Goal: Task Accomplishment & Management: Use online tool/utility

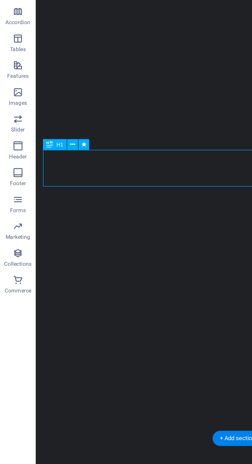
click at [55, 340] on div "Be a Gentleman. The original [PERSON_NAME] Shop in [US_STATE] Learn more" at bounding box center [151, 384] width 231 height 89
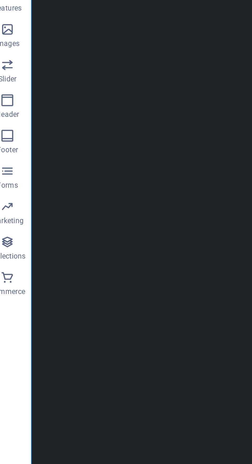
click at [94, 227] on div "Be a Gentleman." at bounding box center [146, 237] width 223 height 21
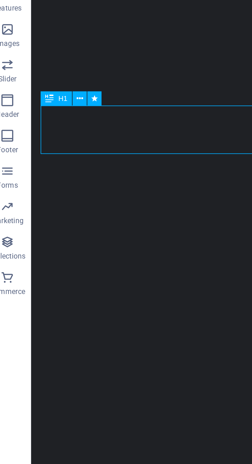
click at [42, 169] on icon at bounding box center [41, 171] width 3 height 5
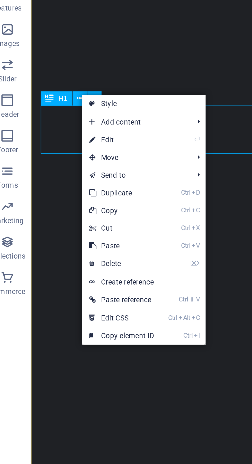
click at [69, 189] on link "⏎ Edit" at bounding box center [60, 189] width 34 height 8
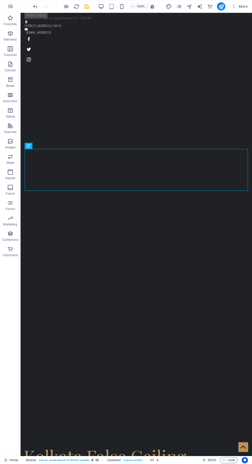
scroll to position [1, 0]
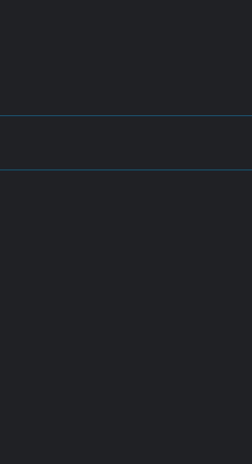
click at [121, 412] on div "Kolkata’s Best False Ceiling & Interior Design Services" at bounding box center [100, 433] width 223 height 42
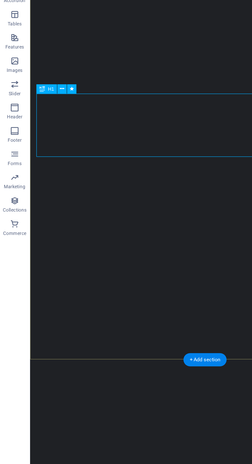
click at [42, 157] on icon at bounding box center [41, 159] width 3 height 5
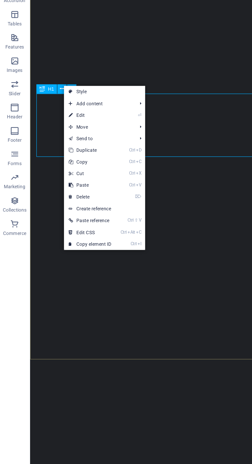
click at [67, 178] on link "⏎ Edit" at bounding box center [60, 177] width 34 height 8
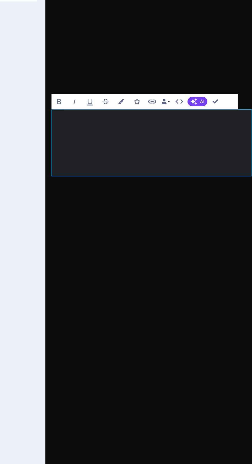
click at [146, 349] on div "Kolkata’s Best False Ceiling & Interior Design Services The original [PERSON_NA…" at bounding box center [115, 400] width 141 height 103
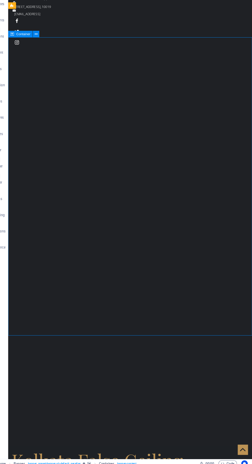
scroll to position [0, 0]
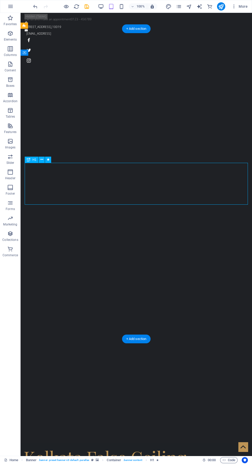
click at [34, 160] on span "H1" at bounding box center [34, 159] width 4 height 3
click at [51, 158] on button at bounding box center [48, 160] width 6 height 6
select select "fade"
select select "s"
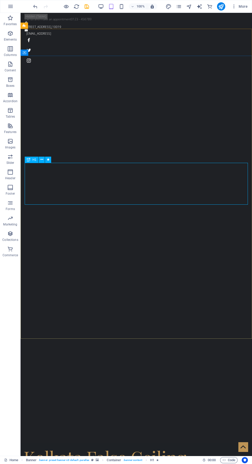
select select "onload"
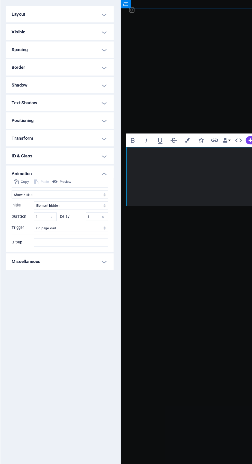
scroll to position [3, 0]
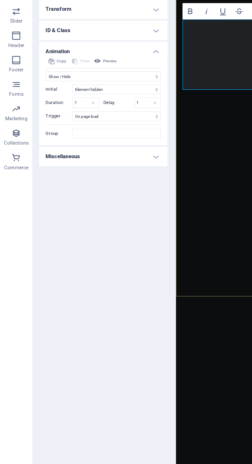
click at [99, 247] on h4 "Miscellaneous" at bounding box center [65, 248] width 81 height 12
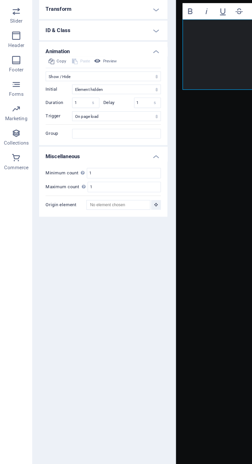
click at [102, 247] on h4 "Miscellaneous" at bounding box center [65, 246] width 81 height 9
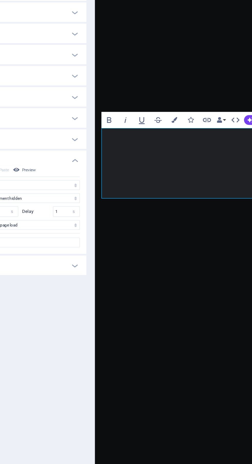
click at [160, 375] on h1 "Kolkata’s Best False Ceiling & Interior Design Services" at bounding box center [165, 397] width 133 height 44
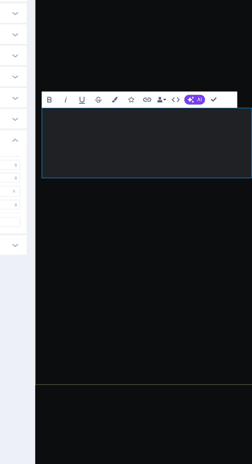
click at [132, 354] on h1 "Kolkata’s Best False Ceiling & Interior Design Services" at bounding box center [105, 376] width 133 height 44
click at [129, 354] on h1 "Kolkata’s Best False Ceiling & Interior Design Services" at bounding box center [105, 376] width 133 height 44
click at [114, 354] on h1 "Kolkata’s Best False Ceiling & Interior Design Services" at bounding box center [105, 376] width 133 height 44
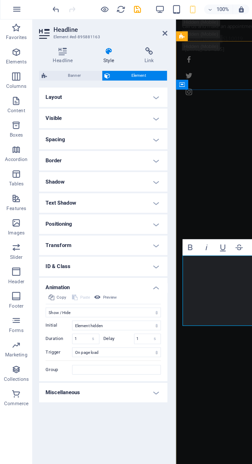
click at [69, 33] on icon at bounding box center [69, 32] width 24 height 5
click at [67, 34] on icon at bounding box center [69, 32] width 24 height 5
click at [35, 34] on icon at bounding box center [40, 32] width 30 height 5
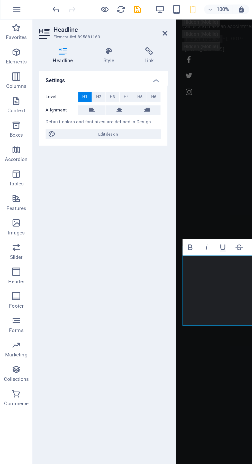
click at [62, 63] on span "H2" at bounding box center [62, 62] width 3 height 6
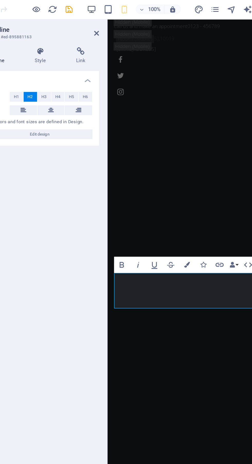
click at [71, 61] on span "H3" at bounding box center [70, 62] width 3 height 6
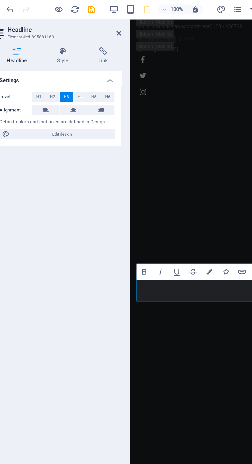
click at [79, 61] on span "H4" at bounding box center [79, 62] width 3 height 6
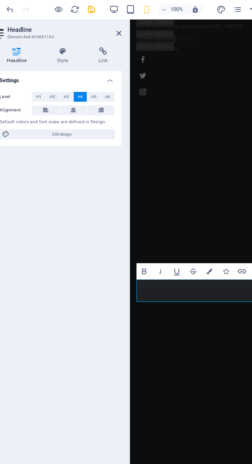
click at [87, 60] on span "H5" at bounding box center [88, 62] width 3 height 6
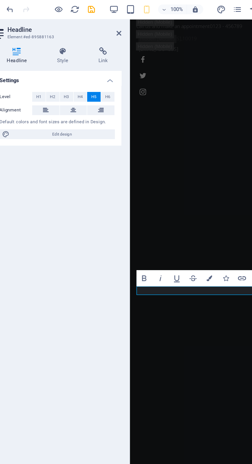
click at [71, 61] on span "H3" at bounding box center [70, 62] width 3 height 6
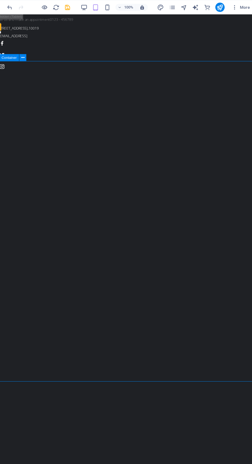
scroll to position [0, 0]
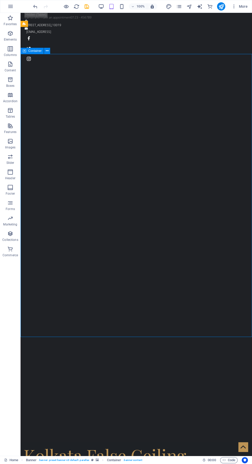
click at [6, 460] on icon at bounding box center [5, 460] width 3 height 3
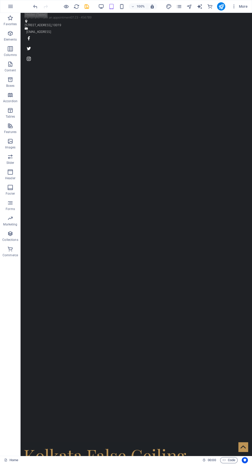
scroll to position [4, 0]
click at [121, 6] on icon "button" at bounding box center [121, 7] width 6 height 6
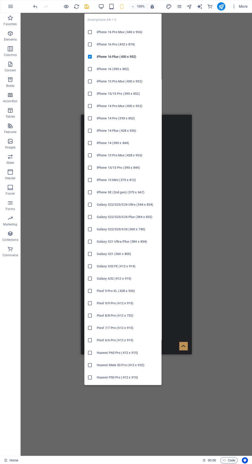
click at [208, 58] on div "H3 Banner Container Button" at bounding box center [136, 234] width 231 height 443
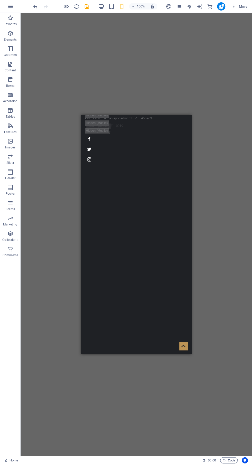
scroll to position [6, 0]
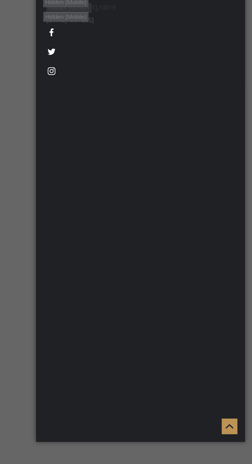
click at [97, 310] on div "Kolkata’s Best False Ceiling & Interior Design Services" at bounding box center [91, 316] width 102 height 13
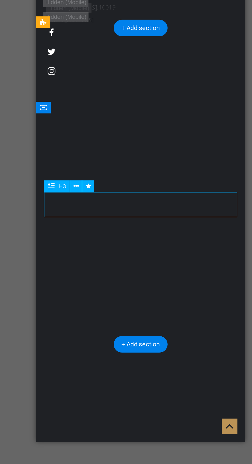
click at [102, 216] on icon at bounding box center [102, 218] width 3 height 5
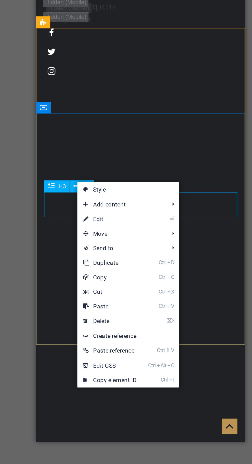
click at [129, 238] on link "⏎ Edit" at bounding box center [120, 236] width 34 height 8
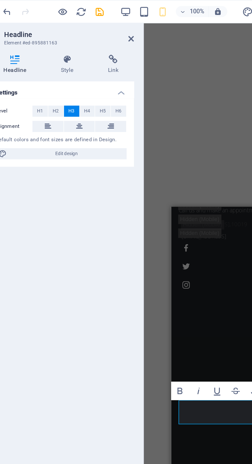
click at [61, 61] on span "H2" at bounding box center [62, 62] width 3 height 6
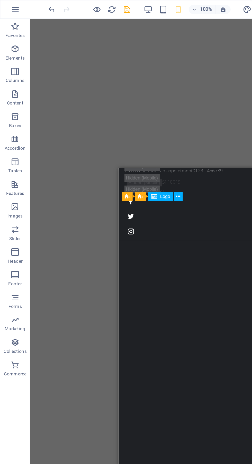
click at [173, 423] on div "Kolkata False Ceiling" at bounding box center [173, 438] width 106 height 30
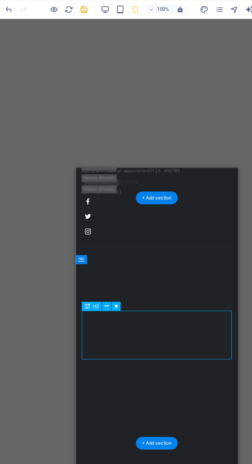
click at [101, 208] on icon at bounding box center [102, 208] width 3 height 5
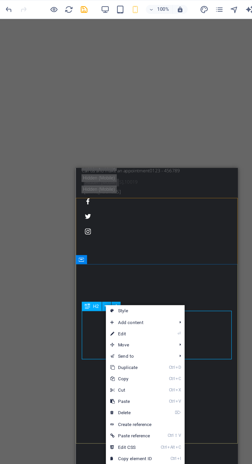
click at [127, 227] on link "⏎ Edit" at bounding box center [118, 228] width 34 height 8
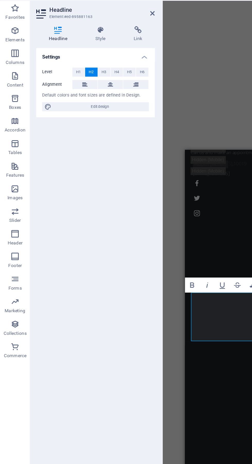
click at [53, 61] on span "H1" at bounding box center [53, 62] width 3 height 6
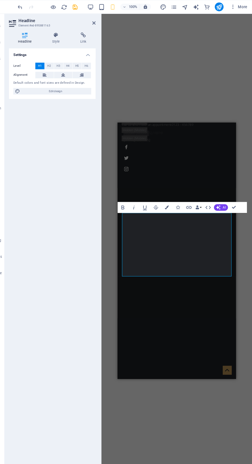
scroll to position [0, 0]
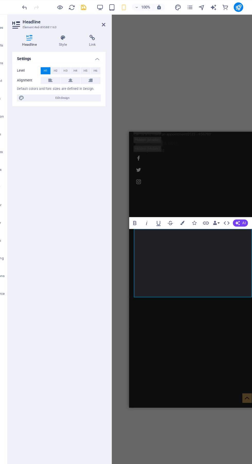
click at [67, 35] on icon at bounding box center [69, 32] width 24 height 5
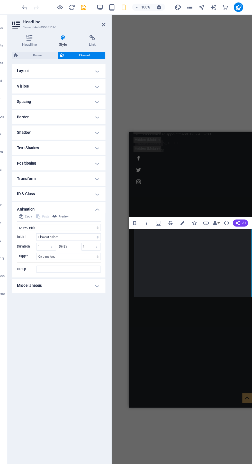
click at [38, 32] on icon at bounding box center [40, 32] width 30 height 5
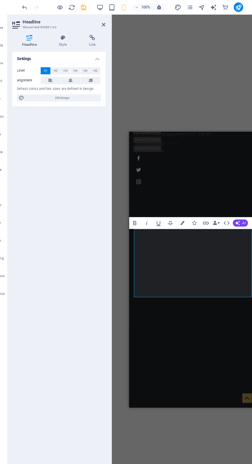
click at [70, 64] on span "H3" at bounding box center [70, 62] width 3 height 6
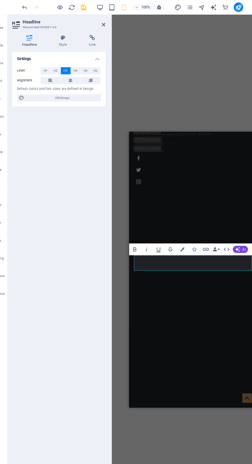
click at [53, 61] on span "H1" at bounding box center [53, 62] width 3 height 6
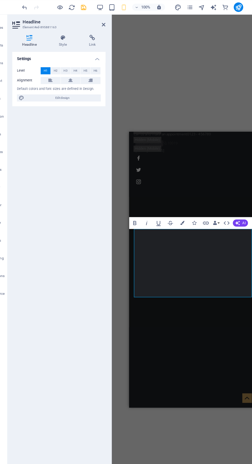
click at [209, 387] on div "Kolkata False Ceiling" at bounding box center [184, 402] width 106 height 30
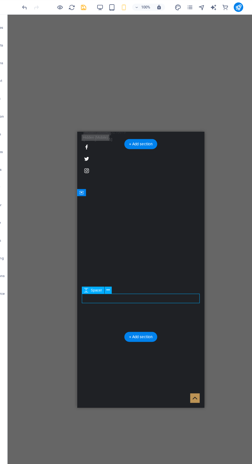
scroll to position [15, 0]
click at [144, 443] on div "Kolkata’s Best False Ceiling & Interior Design Services" at bounding box center [132, 472] width 102 height 59
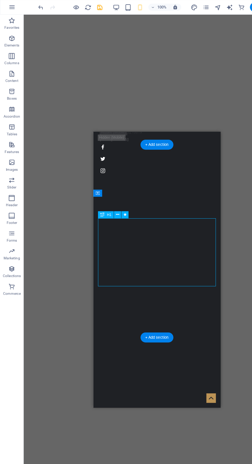
click at [102, 186] on icon at bounding box center [102, 186] width 3 height 5
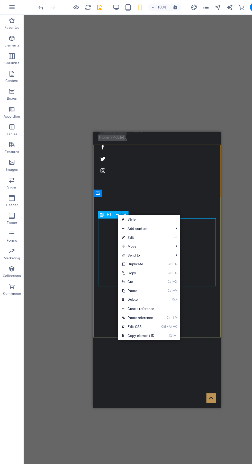
click at [130, 204] on link "⏎ Edit" at bounding box center [119, 207] width 34 height 8
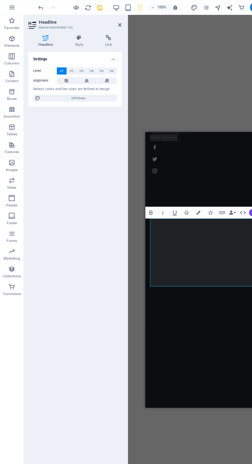
click at [71, 61] on span "H3" at bounding box center [70, 62] width 3 height 6
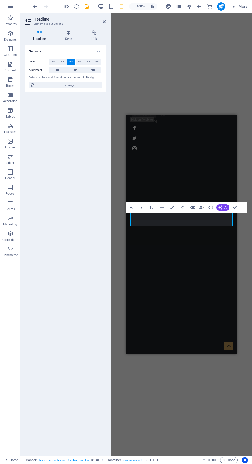
click at [204, 409] on div "Kolkata’s Best False Ceiling & Interior Design Services The original Barber Sho…" at bounding box center [181, 448] width 110 height 79
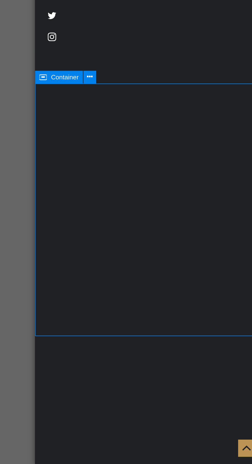
scroll to position [0, 0]
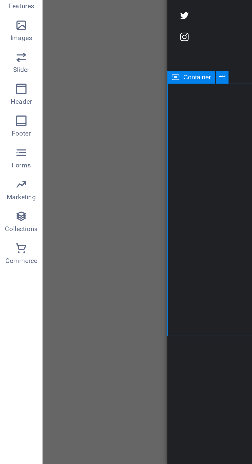
click at [11, 158] on icon "button" at bounding box center [10, 157] width 6 height 6
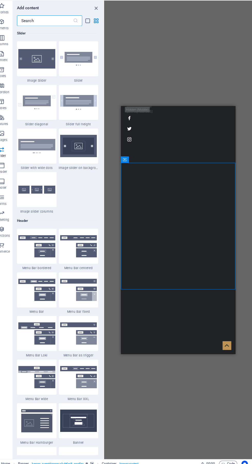
click at [168, 416] on div "Kolkata’s Best False Ceiling & Interior Design Services" at bounding box center [176, 422] width 102 height 13
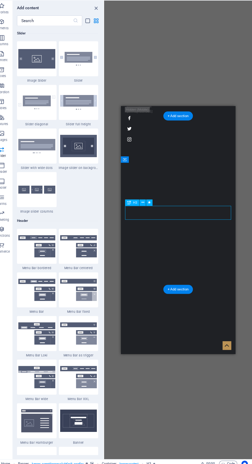
click at [167, 416] on div "Kolkata’s Best False Ceiling & Interior Design Services" at bounding box center [176, 422] width 102 height 13
click at [147, 207] on icon at bounding box center [146, 207] width 3 height 5
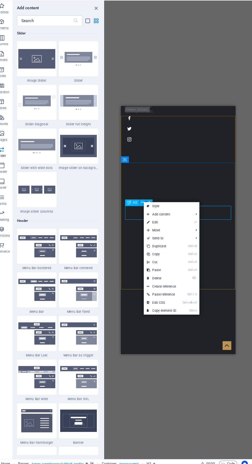
click at [176, 226] on link "⏎ Edit" at bounding box center [164, 227] width 34 height 8
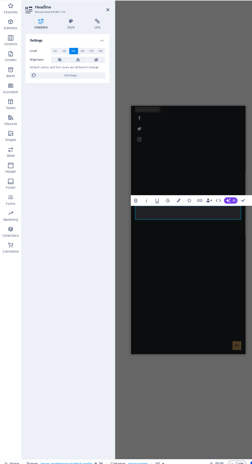
click at [11, 162] on p "Slider" at bounding box center [10, 163] width 8 height 4
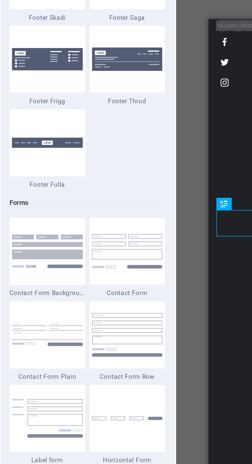
scroll to position [3590, 0]
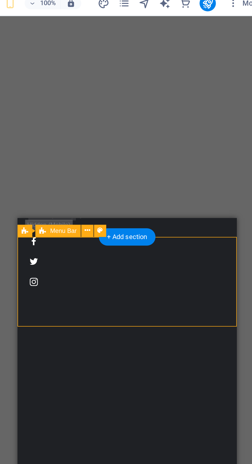
scroll to position [3636, 0]
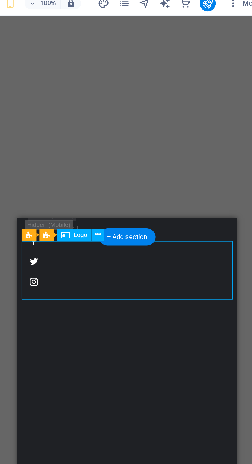
click at [166, 122] on icon at bounding box center [165, 122] width 3 height 5
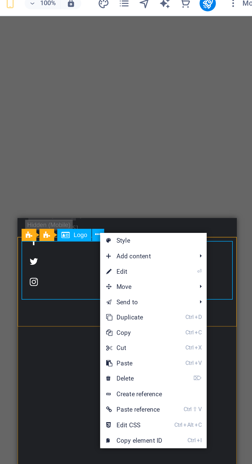
click at [189, 143] on link "⏎ Edit" at bounding box center [184, 142] width 34 height 8
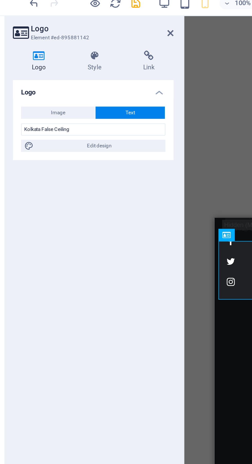
click at [80, 77] on span "Edit design" at bounding box center [67, 78] width 63 height 6
select select "ease-in-out"
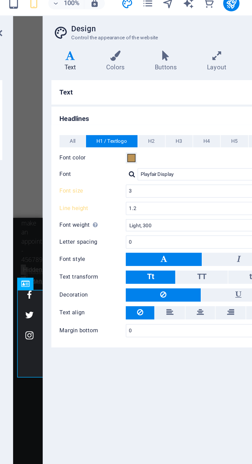
scroll to position [71, 0]
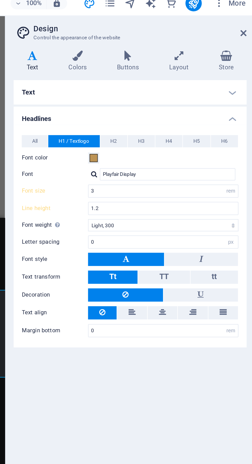
click at [181, 76] on span "H2" at bounding box center [180, 76] width 3 height 6
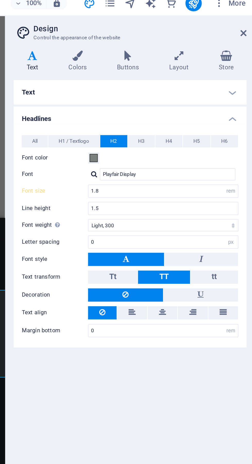
click at [186, 77] on button "H2" at bounding box center [181, 76] width 14 height 6
click at [194, 76] on span "H3" at bounding box center [194, 76] width 3 height 6
click at [246, 22] on icon at bounding box center [246, 22] width 3 height 4
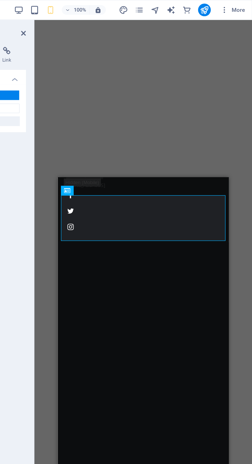
scroll to position [0, 0]
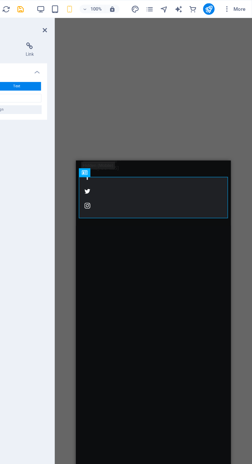
click at [108, 404] on div "Kolkata False Ceiling" at bounding box center [131, 419] width 106 height 30
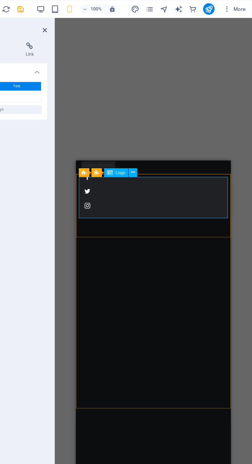
click at [167, 123] on icon at bounding box center [166, 122] width 3 height 5
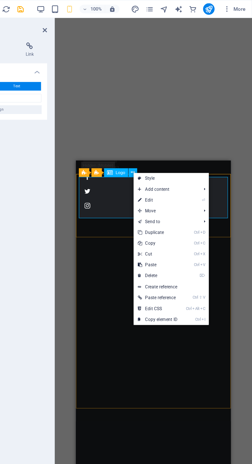
click at [191, 144] on link "⏎ Edit" at bounding box center [184, 143] width 34 height 8
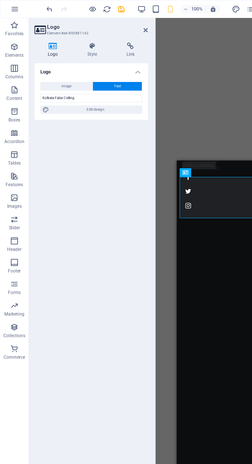
click at [67, 32] on icon at bounding box center [66, 32] width 26 height 5
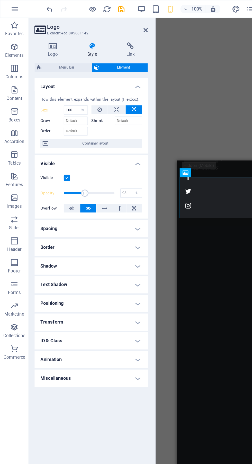
type input "100"
click at [74, 149] on icon at bounding box center [75, 149] width 4 height 6
click at [63, 149] on icon at bounding box center [63, 149] width 4 height 6
click at [83, 78] on icon at bounding box center [83, 78] width 4 height 6
select select "DISABLED_OPTION_VALUE"
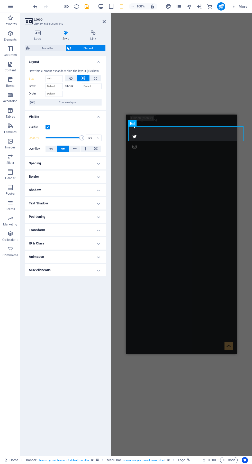
click at [172, 408] on div "Kolkata’s Best False Ceiling & Interior Design Services The original Barber Sho…" at bounding box center [181, 447] width 110 height 79
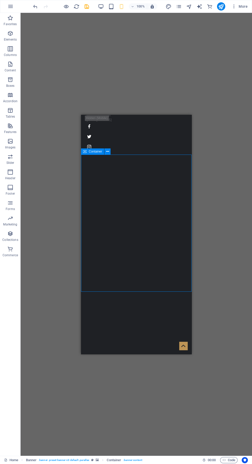
click at [165, 358] on div "Kolkata False Ceiling" at bounding box center [136, 373] width 106 height 30
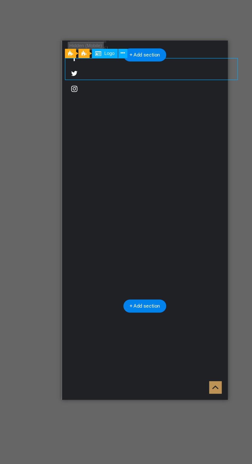
click at [122, 123] on icon at bounding box center [121, 122] width 3 height 5
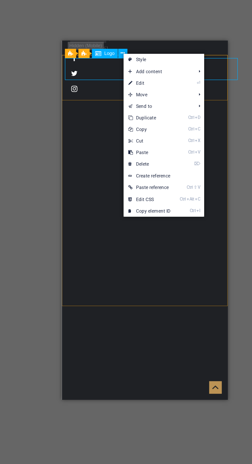
click at [148, 140] on link "⏎ Edit" at bounding box center [139, 143] width 34 height 8
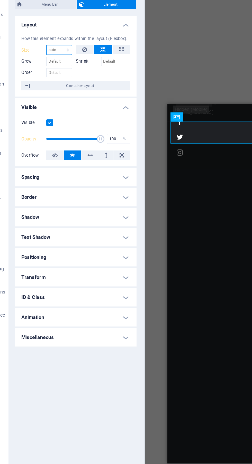
click at [52, 76] on select "Default auto px % 1/1 1/2 1/3 1/4 1/5 1/6 1/7 1/8 1/9 1/10" at bounding box center [54, 79] width 17 height 6
select select "px"
click at [55, 76] on select "Default auto px % 1/1 1/2 1/3 1/4 1/5 1/6 1/7 1/8 1/9 1/10" at bounding box center [54, 79] width 17 height 6
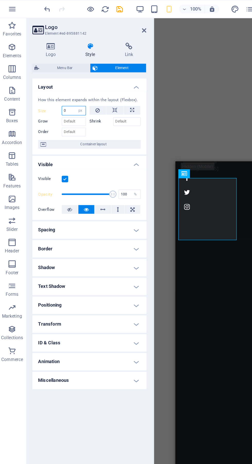
click at [52, 78] on input "0" at bounding box center [54, 79] width 17 height 6
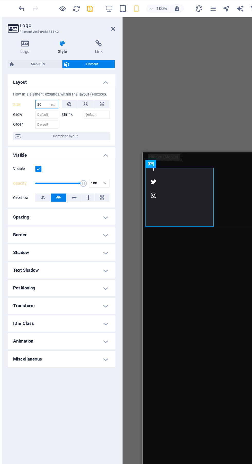
type input "2"
click at [53, 79] on input "number" at bounding box center [54, 79] width 17 height 6
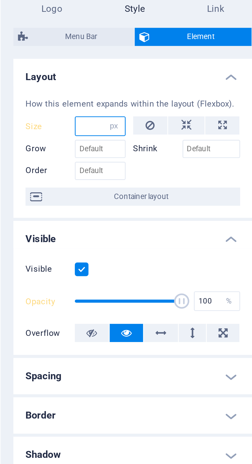
click at [55, 78] on select "Default auto px % 1/1 1/2 1/3 1/4 1/5 1/6 1/7 1/8 1/9 1/10" at bounding box center [58, 79] width 7 height 6
click at [55, 76] on select "Default auto px % 1/1 1/2 1/3 1/4 1/5 1/6 1/7 1/8 1/9 1/10" at bounding box center [58, 79] width 7 height 6
select select "DISABLED_OPTION_VALUE"
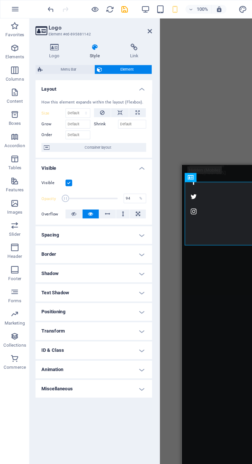
type input "100"
click at [96, 164] on h4 "Spacing" at bounding box center [65, 163] width 81 height 12
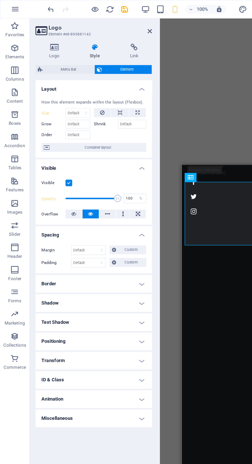
click at [99, 161] on h4 "Spacing" at bounding box center [65, 161] width 81 height 9
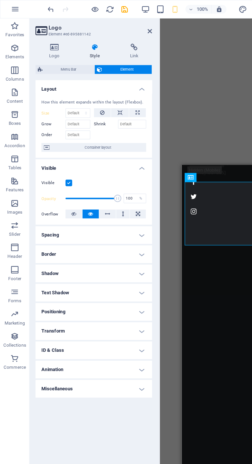
click at [83, 78] on icon at bounding box center [83, 78] width 4 height 6
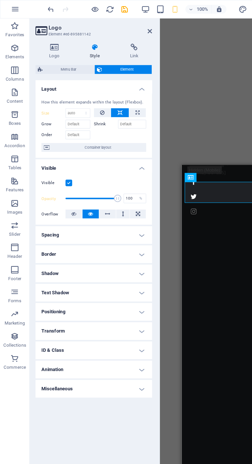
click at [95, 78] on icon at bounding box center [95, 78] width 3 height 6
type input "100"
select select "%"
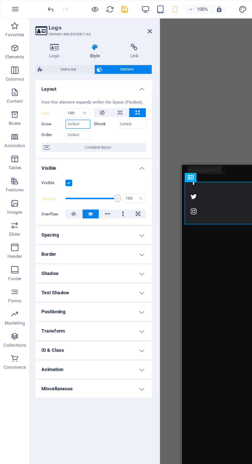
click at [52, 86] on input "Grow" at bounding box center [53, 86] width 17 height 6
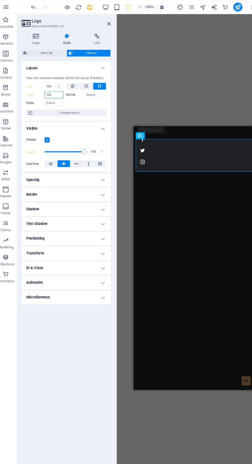
type input "100"
click at [53, 95] on input "Order" at bounding box center [53, 94] width 17 height 6
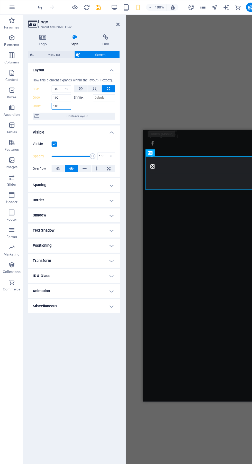
type input "100"
click at [92, 118] on h4 "Visible" at bounding box center [65, 115] width 81 height 9
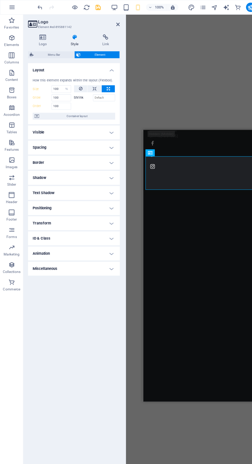
click at [36, 93] on label "Order" at bounding box center [37, 94] width 17 height 6
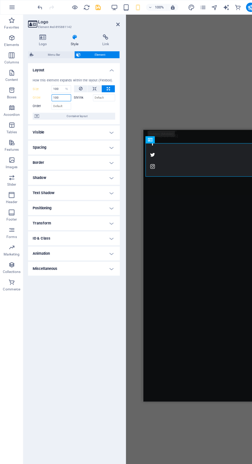
click at [51, 88] on input "100" at bounding box center [53, 86] width 17 height 6
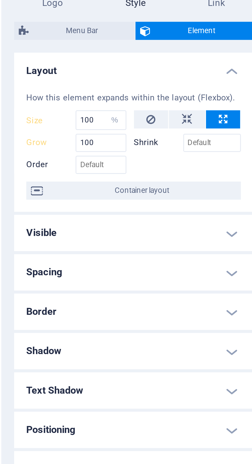
click at [35, 84] on label "Grow" at bounding box center [37, 86] width 17 height 6
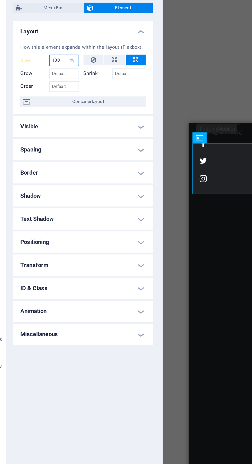
click at [53, 76] on input "100" at bounding box center [54, 79] width 17 height 6
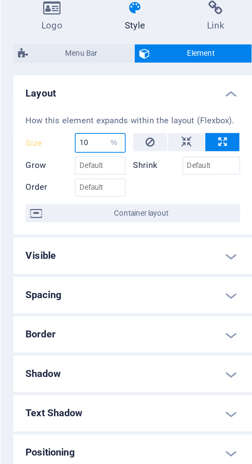
type input "1"
click at [50, 76] on input "number" at bounding box center [54, 79] width 17 height 6
click at [59, 79] on select "Default auto px % 1/1 1/2 1/3 1/4 1/5 1/6 1/7 1/8 1/9 1/10" at bounding box center [58, 79] width 7 height 6
select select "1/10"
click at [55, 76] on select "Default auto px % 1/1 1/2 1/3 1/4 1/5 1/6 1/7 1/8 1/9 1/10" at bounding box center [58, 79] width 7 height 6
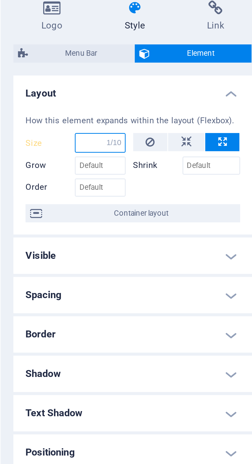
type input "10"
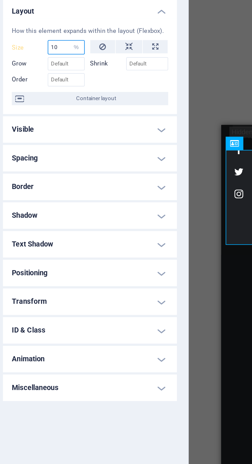
click at [58, 77] on select "Default auto px % 1/1 1/2 1/3 1/4 1/5 1/6 1/7 1/8 1/9 1/10" at bounding box center [58, 79] width 7 height 6
click at [55, 76] on select "Default auto px % 1/1 1/2 1/3 1/4 1/5 1/6 1/7 1/8 1/9 1/10" at bounding box center [58, 79] width 7 height 6
click at [60, 79] on select "Default auto px % 1/1 1/2 1/3 1/4 1/5 1/6 1/7 1/8 1/9 1/10" at bounding box center [58, 79] width 7 height 6
select select "1/1"
click at [55, 76] on select "Default auto px % 1/1 1/2 1/3 1/4 1/5 1/6 1/7 1/8 1/9 1/10" at bounding box center [58, 79] width 7 height 6
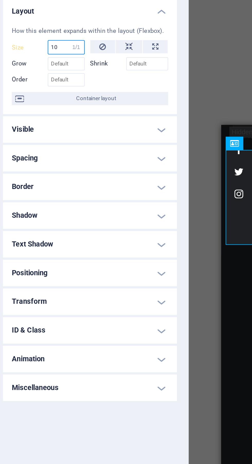
type input "100"
click at [59, 79] on select "Default auto px % 1/1 1/2 1/3 1/4 1/5 1/6 1/7 1/8 1/9 1/10" at bounding box center [58, 79] width 7 height 6
select select "auto"
click at [55, 76] on select "Default auto px % 1/1 1/2 1/3 1/4 1/5 1/6 1/7 1/8 1/9 1/10" at bounding box center [58, 79] width 7 height 6
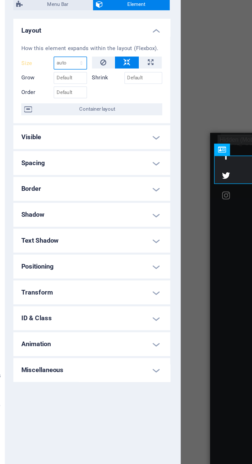
click at [59, 78] on select "Default auto px % 1/1 1/2 1/3 1/4 1/5 1/6 1/7 1/8 1/9 1/10" at bounding box center [54, 79] width 17 height 6
click at [46, 76] on select "Default auto px % 1/1 1/2 1/3 1/4 1/5 1/6 1/7 1/8 1/9 1/10" at bounding box center [54, 79] width 17 height 6
select select "DISABLED_OPTION_VALUE"
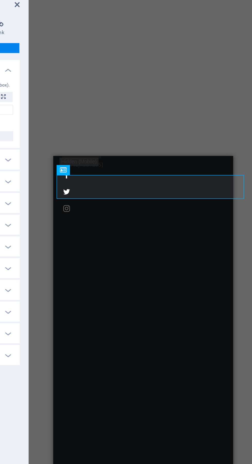
click at [147, 400] on div "Kolkata False Ceiling" at bounding box center [108, 415] width 106 height 30
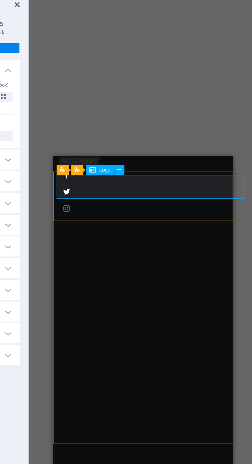
click at [143, 398] on div "Kolkata False Ceiling Home About us Service Pricing Gallery Contact" at bounding box center [108, 424] width 110 height 52
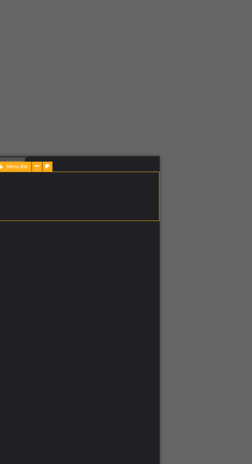
click at [214, 145] on div "H3 Banner Container Button Banner Logo Banner Menu Bar Spacer Container" at bounding box center [136, 234] width 231 height 443
click at [66, 429] on figure at bounding box center [33, 432] width 102 height 6
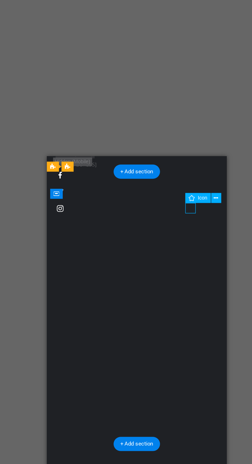
click at [97, 429] on div at bounding box center [102, 438] width 106 height 18
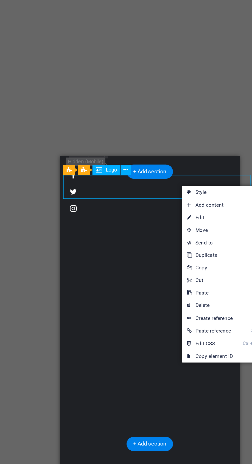
click at [106, 400] on div "Kolkata False Ceiling" at bounding box center [115, 415] width 106 height 30
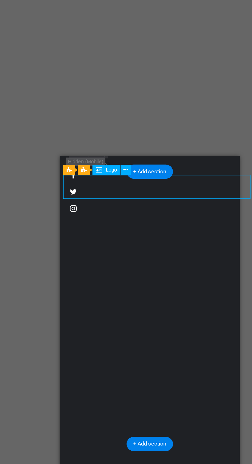
click at [114, 400] on div "Kolkata False Ceiling" at bounding box center [115, 415] width 106 height 30
click at [163, 400] on div "Kolkata False Ceiling" at bounding box center [115, 415] width 106 height 30
click at [147, 400] on div "Kolkata False Ceiling" at bounding box center [115, 415] width 106 height 30
click at [141, 400] on div "Kolkata False Ceiling" at bounding box center [115, 415] width 106 height 30
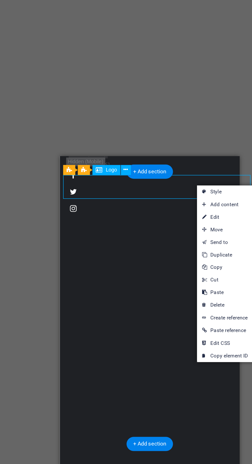
click at [188, 204] on link "⌦ Delete" at bounding box center [182, 206] width 34 height 8
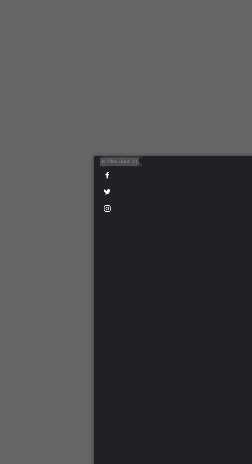
click at [144, 400] on div at bounding box center [149, 409] width 106 height 18
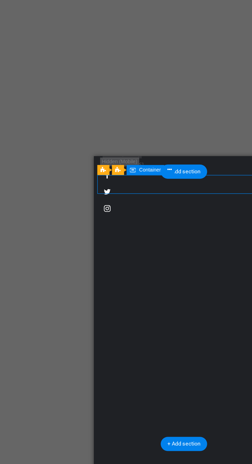
click at [127, 400] on div at bounding box center [149, 409] width 106 height 18
click at [139, 125] on div "+ Add section" at bounding box center [136, 124] width 29 height 9
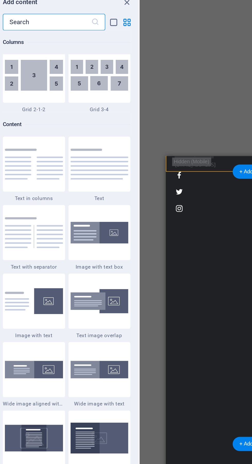
scroll to position [848, 0]
click at [85, 145] on div at bounding box center [84, 162] width 38 height 34
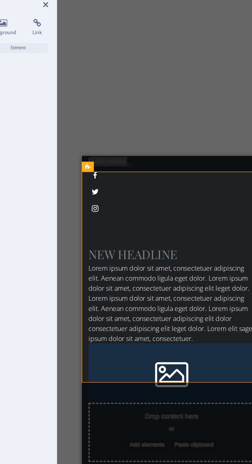
select select "rem"
select select "px"
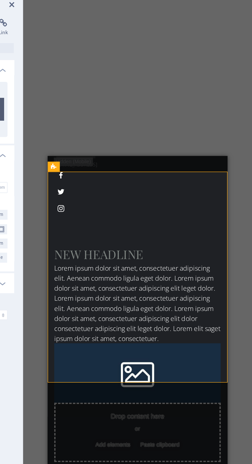
click at [138, 307] on div "Drop content here or Add elements Paste clipboard" at bounding box center [103, 325] width 102 height 36
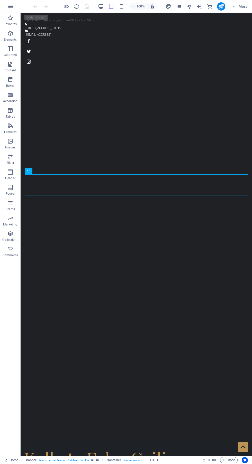
click at [150, 448] on div "Kolkata False Ceiling" at bounding box center [136, 458] width 225 height 21
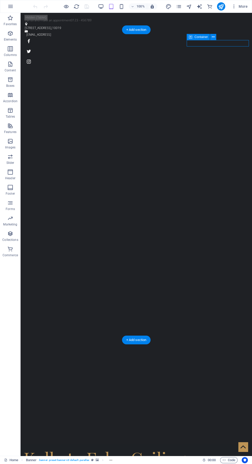
click at [151, 448] on div "Kolkata False Ceiling" at bounding box center [136, 458] width 225 height 21
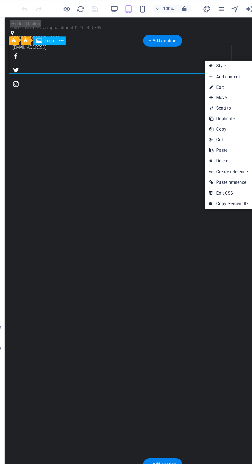
click at [46, 31] on div "Call us and make an appointment 0123 - 456789 1601 Broadway , 10019 2562383ab46…" at bounding box center [119, 44] width 231 height 55
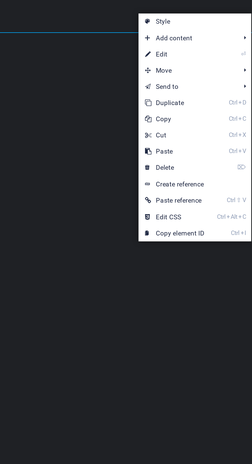
click at [147, 48] on link "Style" at bounding box center [147, 49] width 54 height 8
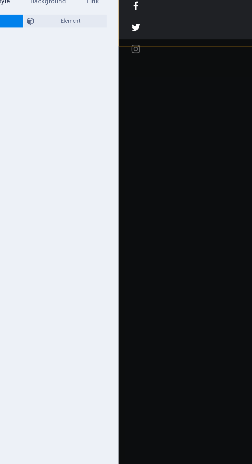
select select "rem"
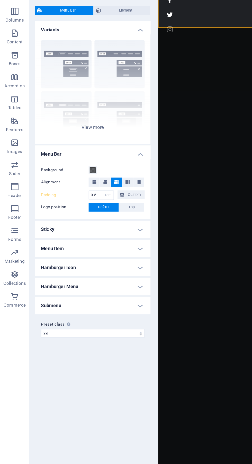
scroll to position [2, 0]
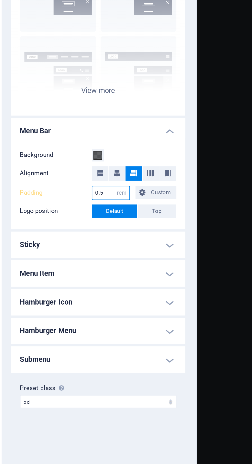
click at [68, 177] on input "0.5" at bounding box center [70, 178] width 17 height 6
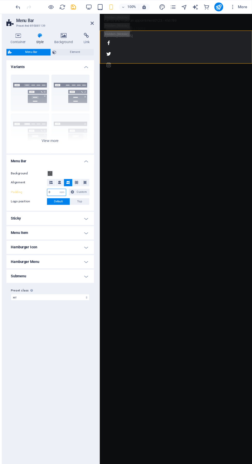
type input "0.5"
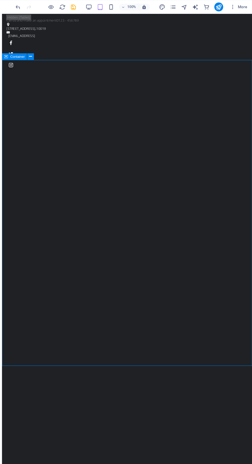
scroll to position [1, 0]
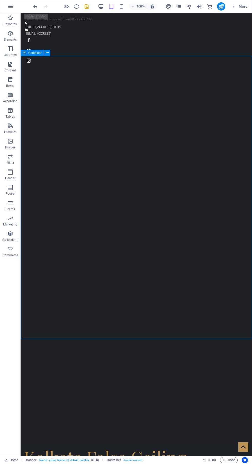
click at [161, 447] on div "Kolkata False Ceiling" at bounding box center [136, 457] width 225 height 21
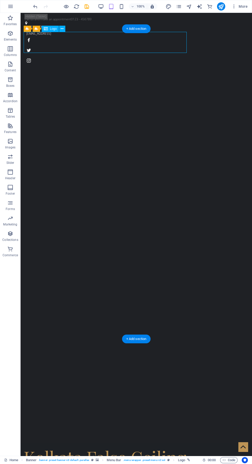
click at [144, 447] on div "Kolkata False Ceiling" at bounding box center [136, 457] width 225 height 21
click at [63, 30] on icon at bounding box center [62, 28] width 3 height 5
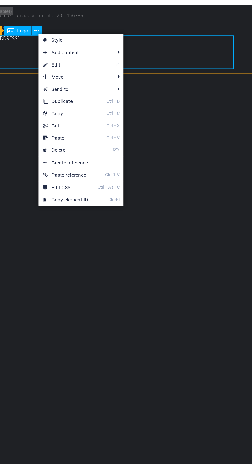
click at [81, 49] on link "⏎ Edit" at bounding box center [80, 50] width 34 height 8
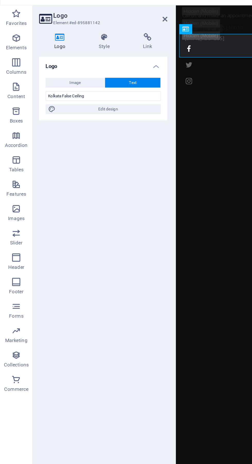
click at [67, 32] on icon at bounding box center [66, 32] width 26 height 5
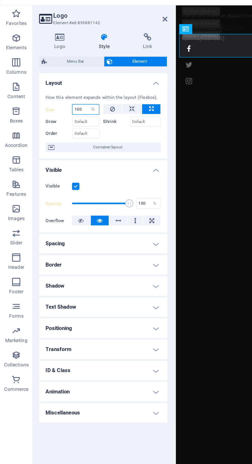
click at [53, 80] on input "100" at bounding box center [54, 79] width 17 height 6
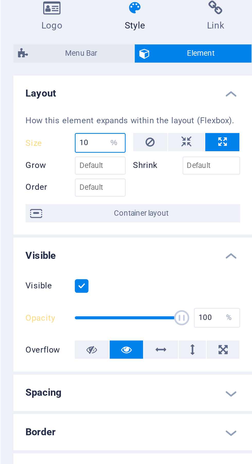
type input "1"
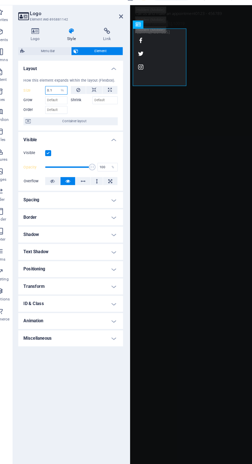
type input "0.1"
click at [83, 78] on icon at bounding box center [83, 78] width 4 height 6
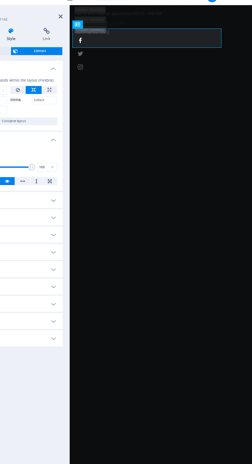
scroll to position [0, 0]
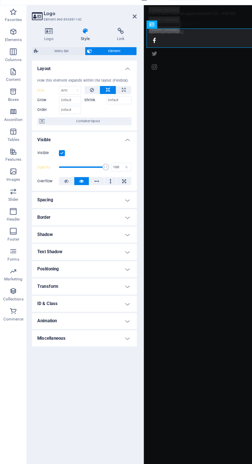
click at [71, 78] on icon at bounding box center [70, 78] width 3 height 6
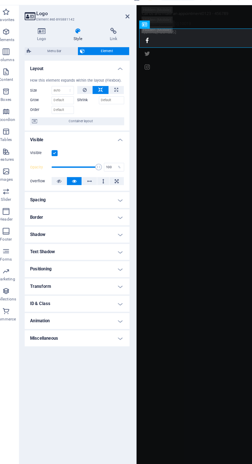
click at [71, 78] on icon at bounding box center [70, 78] width 3 height 6
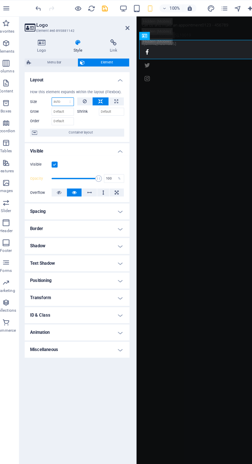
click at [54, 79] on select "Default auto px % 1/1 1/2 1/3 1/4 1/5 1/6 1/7 1/8 1/9 1/10" at bounding box center [54, 79] width 17 height 6
click at [46, 76] on select "Default auto px % 1/1 1/2 1/3 1/4 1/5 1/6 1/7 1/8 1/9 1/10" at bounding box center [54, 79] width 17 height 6
select select "DISABLED_OPTION_VALUE"
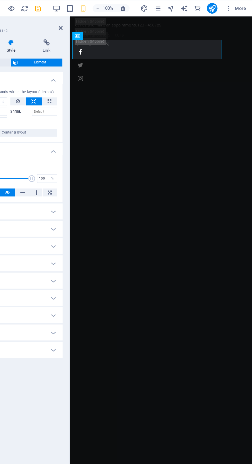
click at [168, 464] on div at bounding box center [139, 473] width 137 height 18
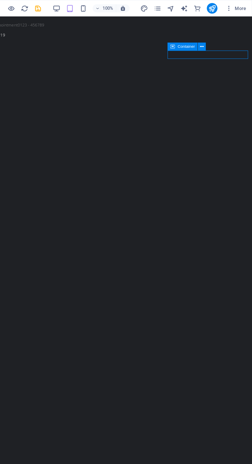
click at [80, 450] on div "Kolkata False Ceiling" at bounding box center [68, 460] width 225 height 21
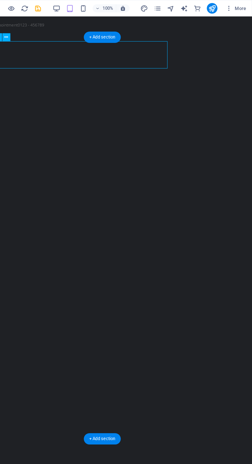
click at [95, 450] on div "Kolkata False Ceiling" at bounding box center [68, 460] width 225 height 21
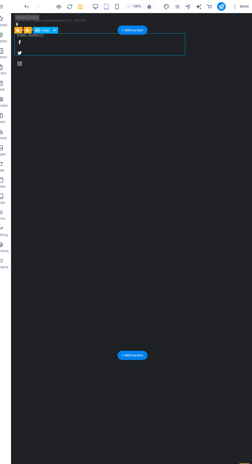
click at [37, 6] on icon "undo" at bounding box center [35, 7] width 6 height 6
click at [34, 5] on icon "undo" at bounding box center [35, 7] width 6 height 6
click at [37, 5] on icon "undo" at bounding box center [35, 7] width 6 height 6
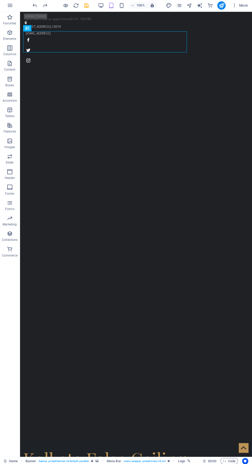
click at [221, 443] on div "Kolkata False Ceiling Home About us Service Pricing Gallery Contact" at bounding box center [135, 463] width 231 height 40
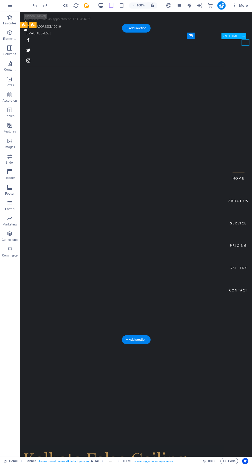
click at [222, 464] on div at bounding box center [135, 470] width 225 height 6
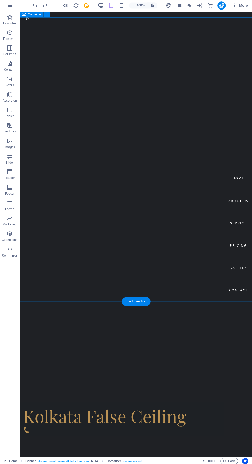
scroll to position [45, 0]
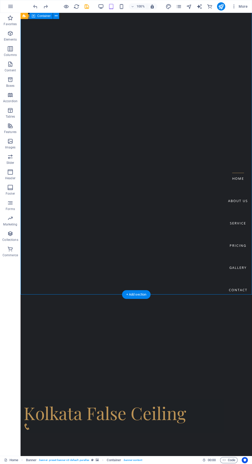
click at [38, 2] on div "100% More" at bounding box center [125, 6] width 251 height 12
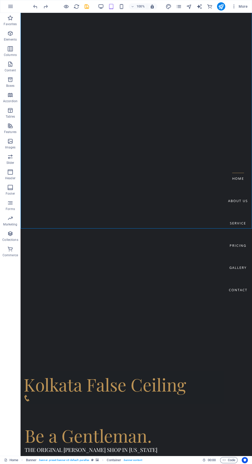
scroll to position [0, 0]
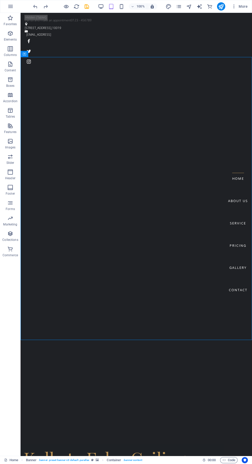
click at [122, 4] on icon "button" at bounding box center [121, 7] width 6 height 6
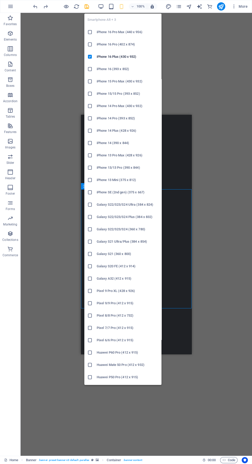
click at [216, 108] on div "H1 Banner Container Banner Logo Banner Menu Bar Container Info Bar HTML" at bounding box center [136, 234] width 231 height 443
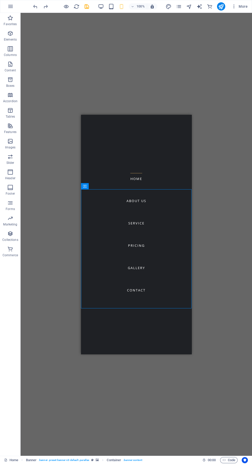
click at [142, 179] on nav "Home About us Service Pricing Gallery Contact" at bounding box center [136, 234] width 110 height 239
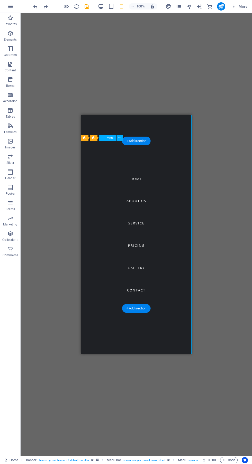
click at [138, 176] on nav "Home About us Service Pricing Gallery Contact" at bounding box center [136, 234] width 110 height 239
click at [223, 88] on div "H1 Banner Container Banner Logo Banner Menu Bar Container Info Bar HTML Menu Ba…" at bounding box center [136, 234] width 231 height 443
click at [66, 3] on div at bounding box center [61, 6] width 58 height 8
click at [100, 6] on icon "button" at bounding box center [101, 7] width 6 height 6
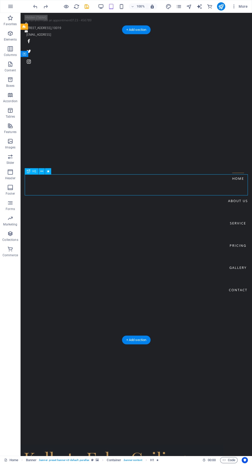
click at [40, 174] on button at bounding box center [42, 171] width 6 height 6
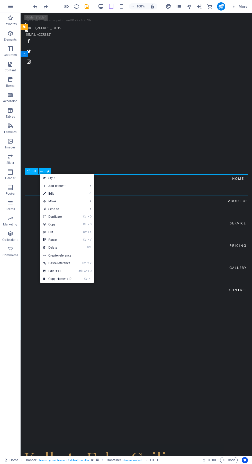
click at [71, 193] on link "⏎ Edit" at bounding box center [57, 194] width 34 height 8
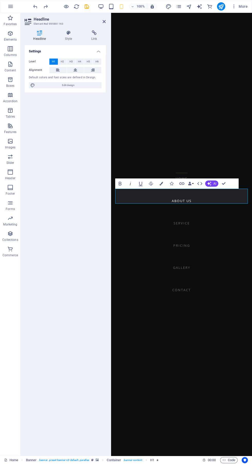
click at [223, 90] on nav "Home About us Service Pricing Gallery Contact" at bounding box center [181, 234] width 141 height 443
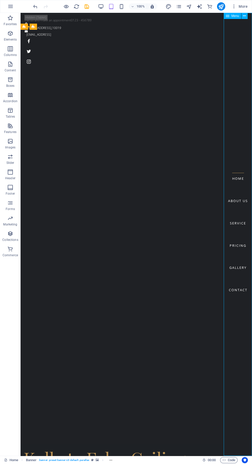
click at [225, 126] on nav "Home About us Service Pricing Gallery Contact" at bounding box center [238, 234] width 28 height 443
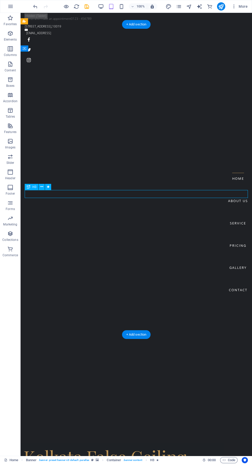
scroll to position [8, 0]
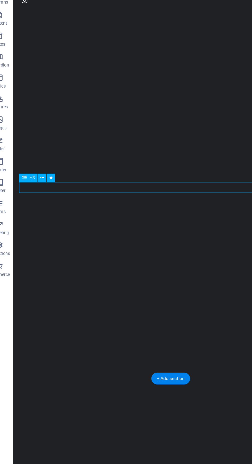
click at [36, 423] on div "Transform Your Space" at bounding box center [128, 433] width 223 height 21
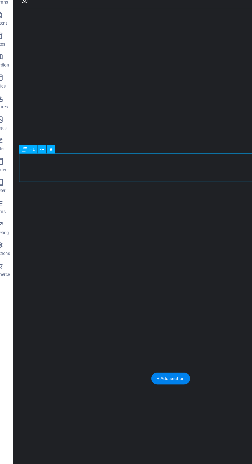
click at [66, 423] on div "Transform Your Space" at bounding box center [128, 433] width 223 height 21
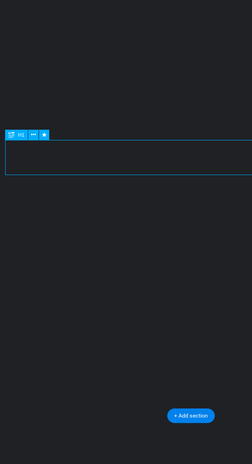
scroll to position [11, 0]
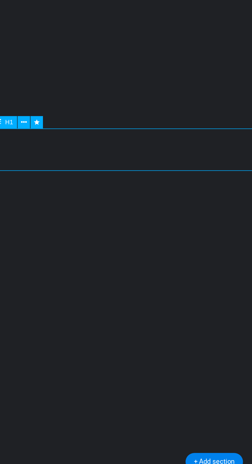
click at [50, 300] on div "Transform Your Space" at bounding box center [97, 310] width 223 height 21
click at [56, 321] on div "The original Barber Shop in New York" at bounding box center [97, 325] width 223 height 8
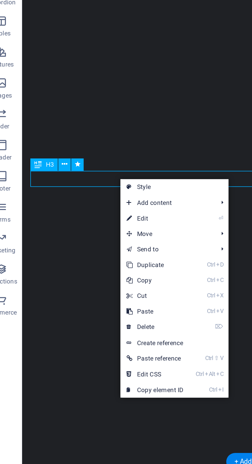
click at [91, 207] on link "⏎ Edit" at bounding box center [86, 209] width 34 height 8
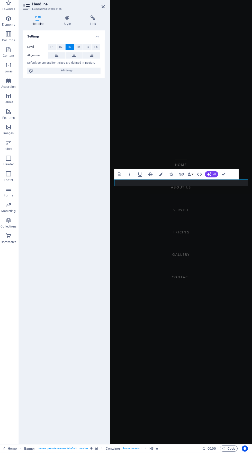
scroll to position [0, 0]
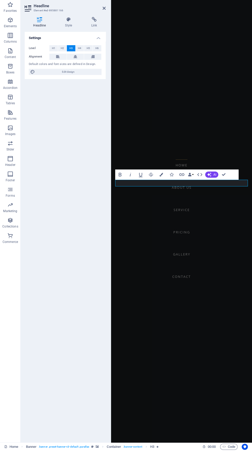
click at [162, 185] on nav "Home About us Service Pricing Gallery Contact" at bounding box center [181, 220] width 141 height 443
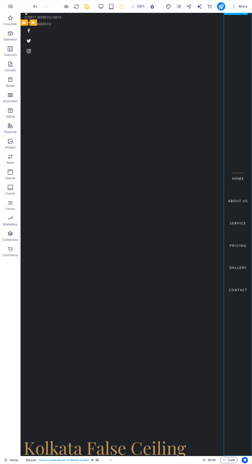
scroll to position [4, 0]
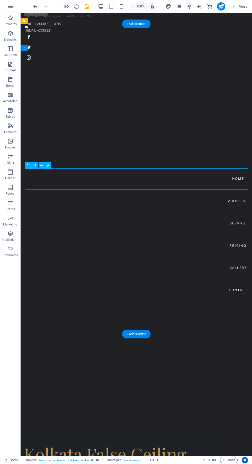
scroll to position [6, 0]
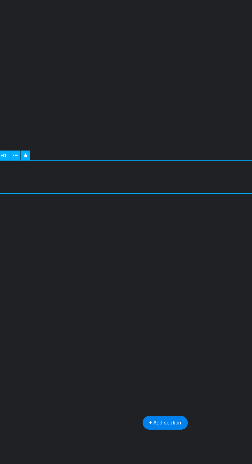
click at [67, 415] on div "The original Barber Shop in New York" at bounding box center [97, 419] width 223 height 8
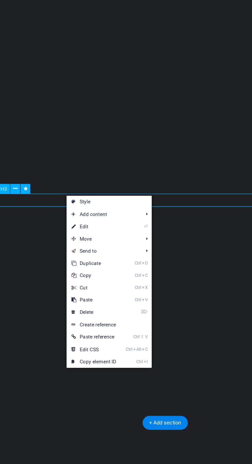
click at [100, 211] on link "⏎ Edit" at bounding box center [91, 211] width 34 height 8
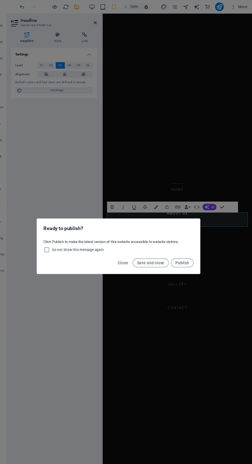
scroll to position [0, 0]
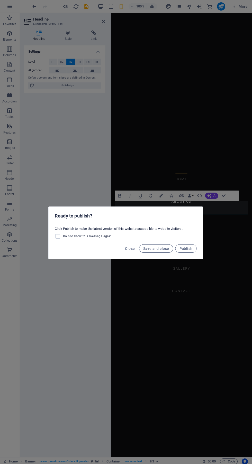
click at [187, 251] on button "Publish" at bounding box center [185, 248] width 21 height 8
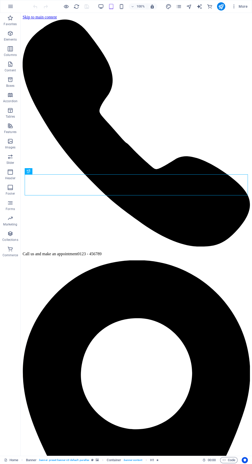
scroll to position [2, 0]
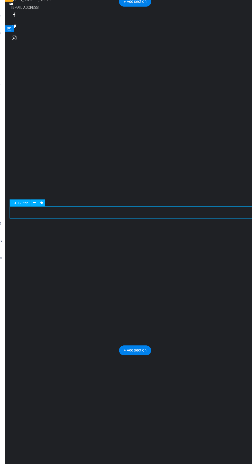
scroll to position [4, 0]
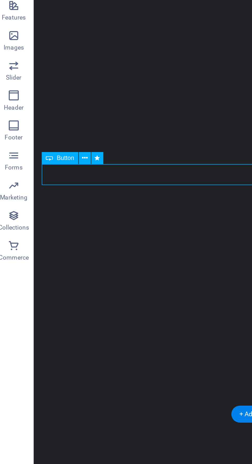
click at [49, 204] on button at bounding box center [47, 204] width 6 height 6
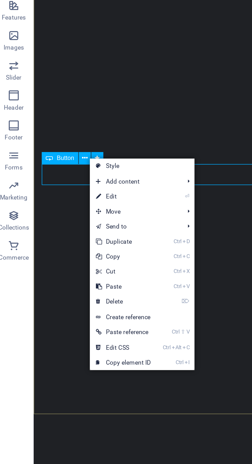
click at [78, 225] on link "⏎ Edit" at bounding box center [66, 224] width 34 height 8
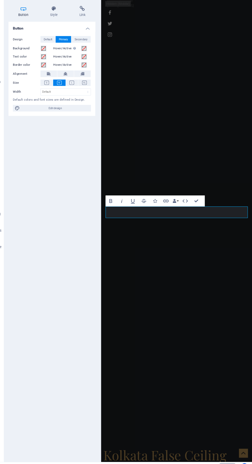
scroll to position [0, 0]
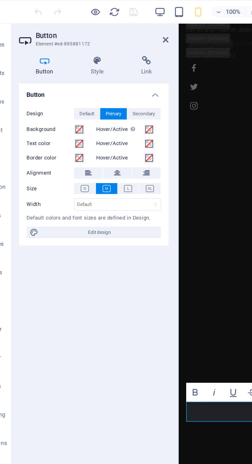
click at [40, 34] on icon at bounding box center [39, 32] width 28 height 5
click at [72, 35] on h4 "Style" at bounding box center [67, 35] width 27 height 11
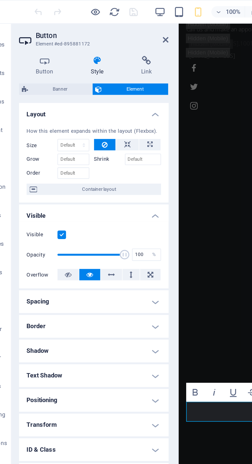
click at [96, 36] on h4 "Link" at bounding box center [93, 35] width 24 height 11
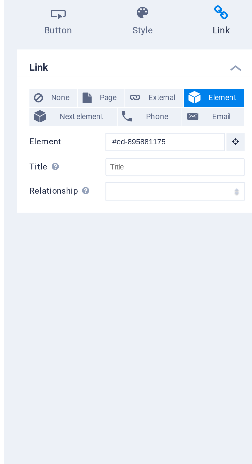
click at [98, 53] on h4 "Link" at bounding box center [65, 49] width 81 height 9
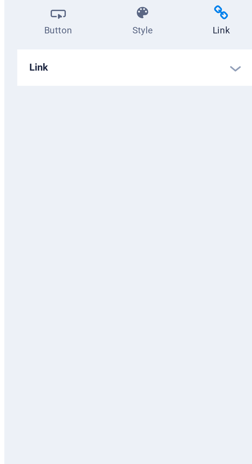
click at [93, 50] on h4 "Link" at bounding box center [65, 51] width 81 height 12
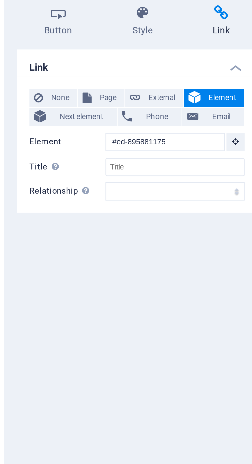
click at [72, 69] on span "Phone" at bounding box center [72, 68] width 14 height 6
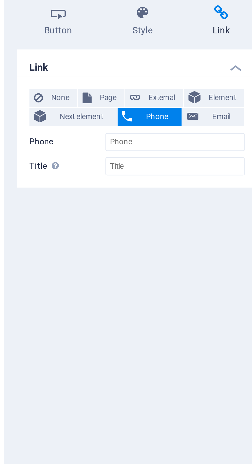
click at [39, 61] on span "None" at bounding box center [39, 62] width 8 height 6
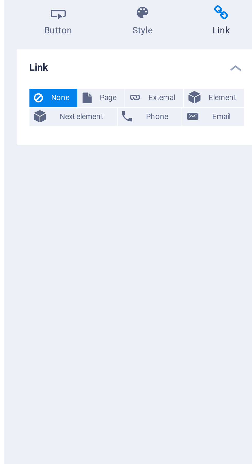
click at [40, 61] on span "None" at bounding box center [39, 62] width 8 height 6
click at [52, 68] on span "Next element" at bounding box center [46, 68] width 21 height 6
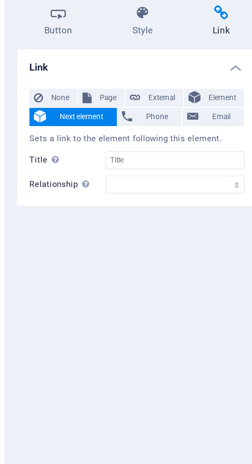
click at [56, 61] on span "Page" at bounding box center [55, 62] width 8 height 6
select select
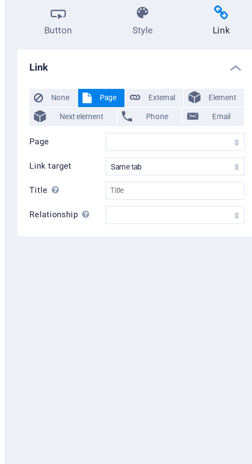
click at [73, 62] on span "External" at bounding box center [73, 62] width 11 height 6
select select "blank"
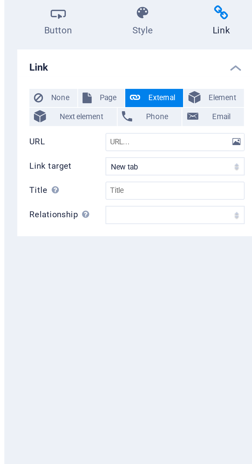
click at [91, 60] on span "Element" at bounding box center [94, 62] width 12 height 6
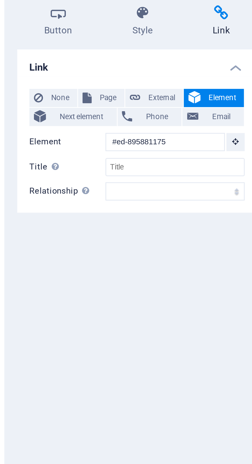
click at [52, 68] on span "Next element" at bounding box center [46, 68] width 21 height 6
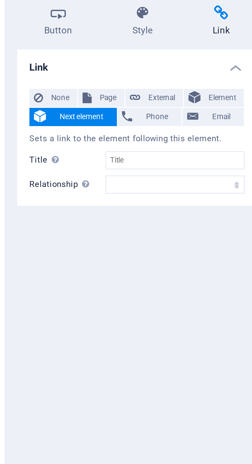
click at [71, 70] on span "Phone" at bounding box center [72, 68] width 14 height 6
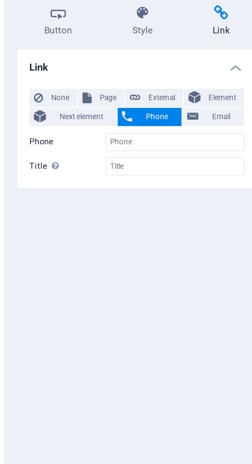
click at [95, 68] on span "Email" at bounding box center [93, 68] width 12 height 6
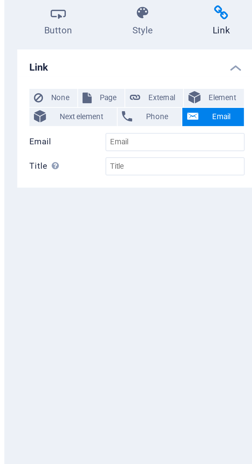
click at [71, 69] on span "Phone" at bounding box center [72, 68] width 14 height 6
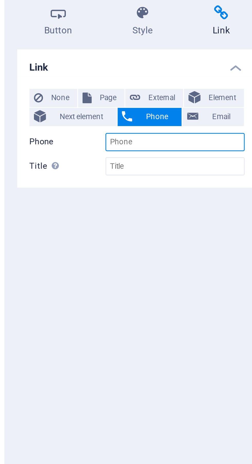
click at [77, 76] on input "Phone" at bounding box center [77, 76] width 47 height 6
type input "9"
type input "+919679115575"
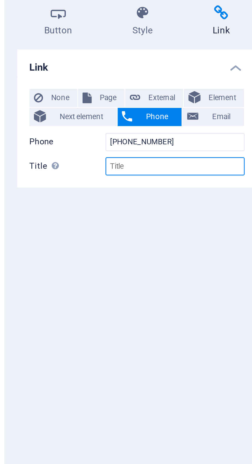
click at [85, 85] on input "Title Additional link description, should not be the same as the link text. The…" at bounding box center [77, 85] width 47 height 6
type input "K"
type input "C"
click at [85, 83] on input "Kolkata false" at bounding box center [77, 85] width 47 height 6
type input "Kolkata false ceiling"
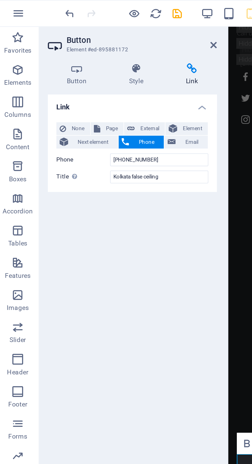
click at [73, 68] on span "Phone" at bounding box center [72, 68] width 14 height 6
click at [32, 24] on icon at bounding box center [29, 22] width 8 height 8
click at [104, 22] on icon at bounding box center [103, 22] width 3 height 4
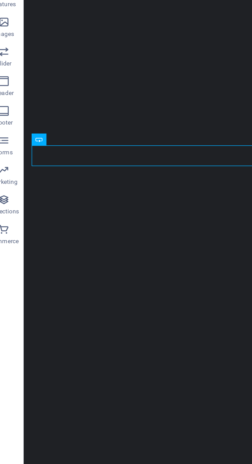
scroll to position [6, 0]
click at [43, 298] on div "Learn more" at bounding box center [139, 303] width 223 height 11
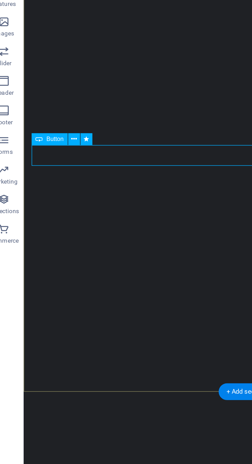
click at [34, 204] on div "Button" at bounding box center [34, 202] width 19 height 6
click at [35, 201] on span "Button" at bounding box center [36, 202] width 9 height 3
click at [46, 204] on icon at bounding box center [46, 202] width 3 height 5
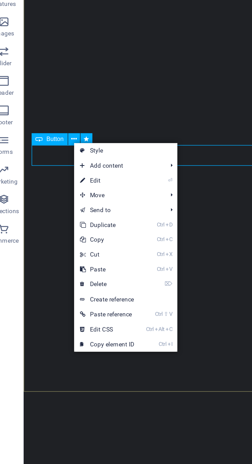
click at [79, 225] on link "⏎ Edit" at bounding box center [64, 224] width 34 height 8
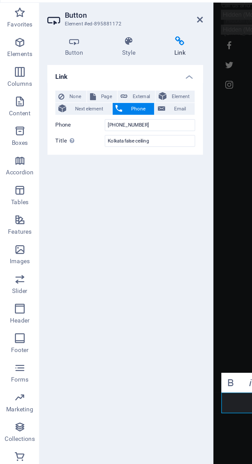
click at [71, 69] on span "Phone" at bounding box center [72, 68] width 14 height 6
click at [83, 84] on input "Kolkata false ceiling" at bounding box center [77, 85] width 47 height 6
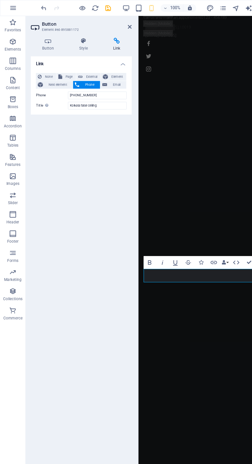
click at [96, 31] on icon at bounding box center [93, 32] width 24 height 5
click at [98, 34] on icon at bounding box center [93, 32] width 24 height 5
click at [104, 22] on icon at bounding box center [103, 22] width 3 height 4
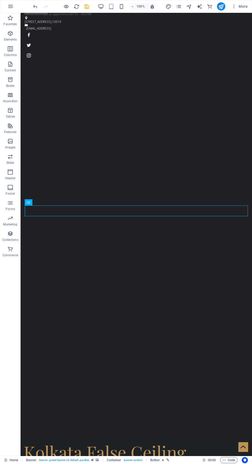
click at [221, 6] on icon "publish" at bounding box center [221, 7] width 6 height 6
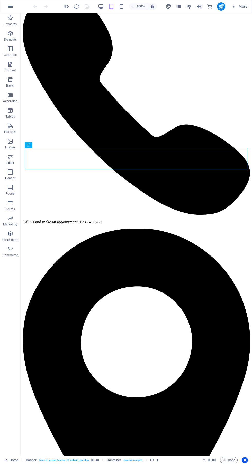
scroll to position [4, 0]
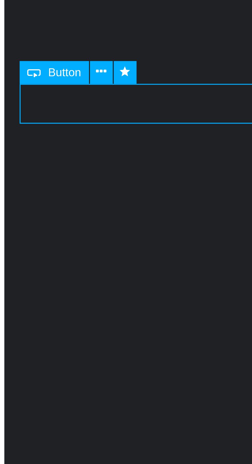
click at [37, 204] on span "Button" at bounding box center [36, 204] width 9 height 3
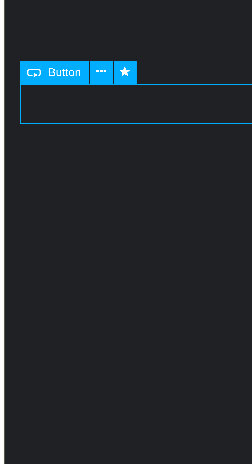
click at [47, 205] on icon at bounding box center [46, 204] width 3 height 5
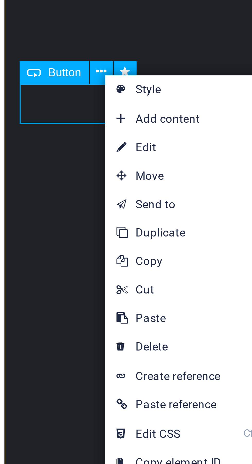
click at [62, 225] on link "⏎ Edit" at bounding box center [65, 225] width 34 height 8
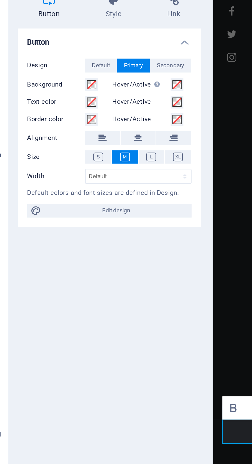
click at [62, 62] on span "Default" at bounding box center [62, 62] width 8 height 6
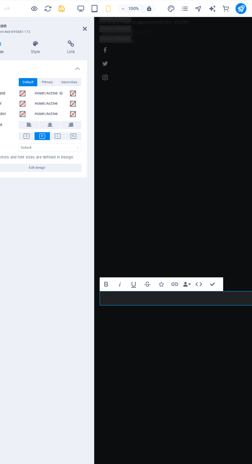
click at [78, 63] on span "Primary" at bounding box center [76, 62] width 8 height 6
click at [94, 61] on span "Secondary" at bounding box center [92, 62] width 12 height 6
click at [78, 63] on span "Primary" at bounding box center [76, 62] width 8 height 6
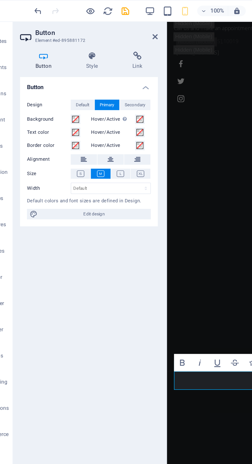
click at [69, 35] on icon at bounding box center [66, 32] width 25 height 5
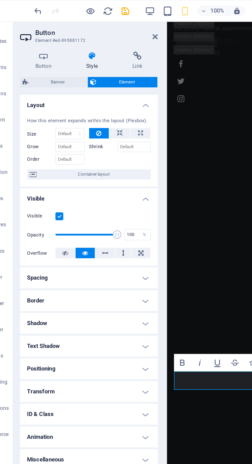
click at [95, 38] on h4 "Link" at bounding box center [93, 35] width 24 height 11
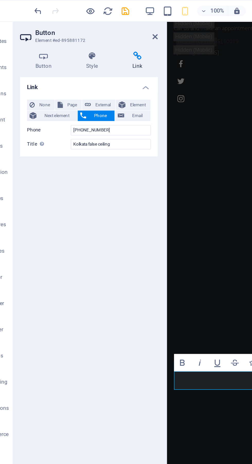
click at [69, 69] on span "Phone" at bounding box center [72, 68] width 14 height 6
click at [70, 69] on span "Phone" at bounding box center [72, 68] width 14 height 6
click at [67, 39] on h4 "Style" at bounding box center [67, 35] width 27 height 11
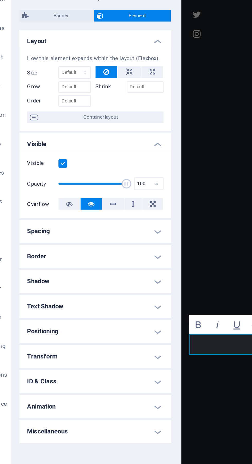
scroll to position [5, 0]
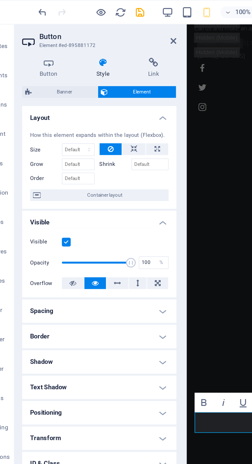
click at [47, 48] on span "Banner" at bounding box center [47, 48] width 32 height 6
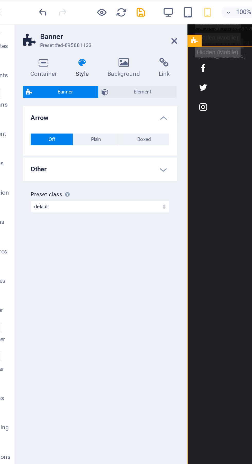
click at [100, 35] on icon at bounding box center [99, 32] width 14 height 5
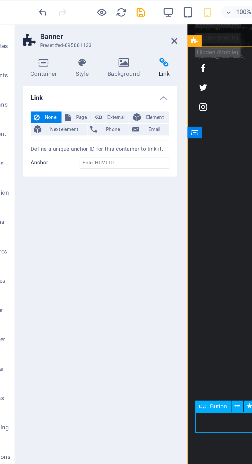
click at [137, 211] on icon at bounding box center [137, 213] width 3 height 5
click at [137, 213] on icon at bounding box center [137, 213] width 3 height 5
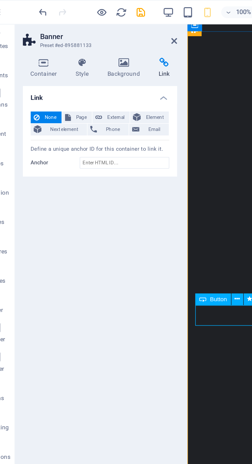
scroll to position [63, 0]
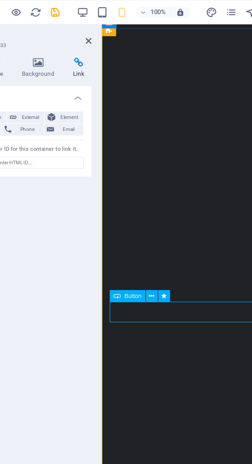
click at [137, 155] on icon at bounding box center [137, 155] width 3 height 5
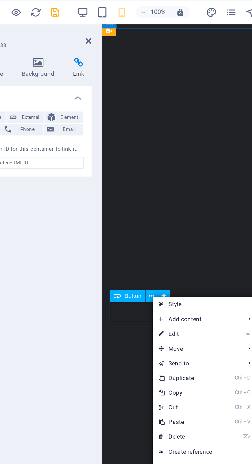
click at [126, 153] on div "Button" at bounding box center [124, 155] width 19 height 6
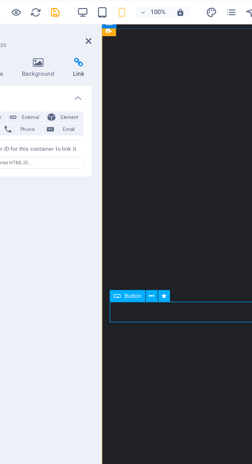
click at [128, 156] on span "Button" at bounding box center [127, 155] width 9 height 3
click at [139, 155] on button at bounding box center [137, 155] width 6 height 6
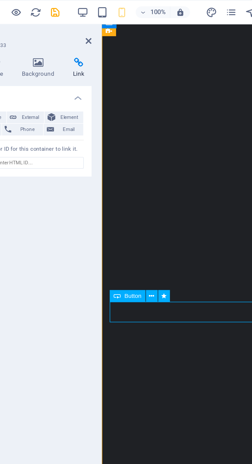
click at [156, 461] on div "“Stylish False Ceiling & Interior Designs Across Kolkata" at bounding box center [172, 467] width 133 height 13
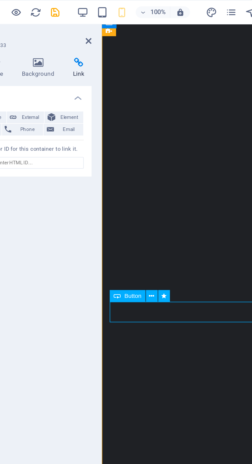
click at [140, 157] on button at bounding box center [137, 155] width 6 height 6
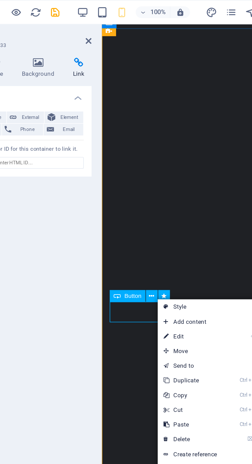
click at [166, 176] on link "⏎ Edit" at bounding box center [157, 177] width 34 height 8
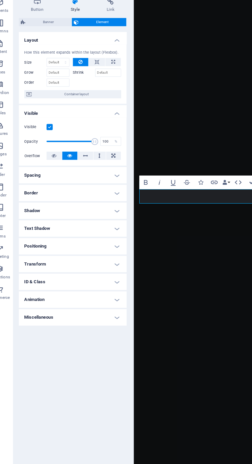
scroll to position [48, 0]
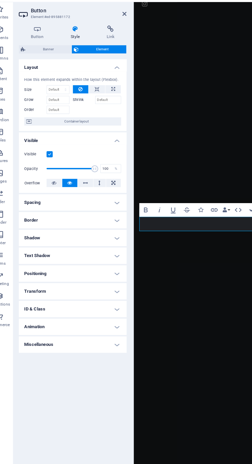
click at [72, 37] on h4 "Style" at bounding box center [67, 35] width 27 height 11
click at [98, 35] on icon at bounding box center [93, 32] width 24 height 5
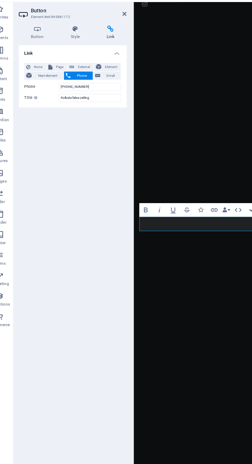
click at [71, 36] on h4 "Style" at bounding box center [67, 35] width 27 height 11
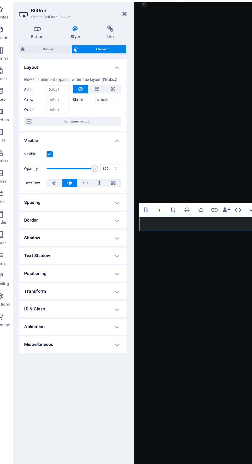
click at [99, 164] on h4 "Spacing" at bounding box center [65, 163] width 81 height 12
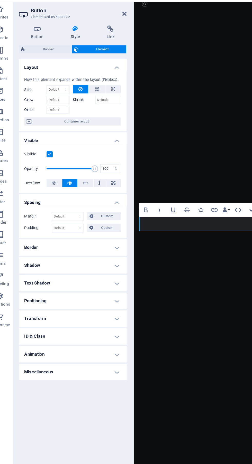
click at [99, 162] on h4 "Spacing" at bounding box center [65, 161] width 81 height 9
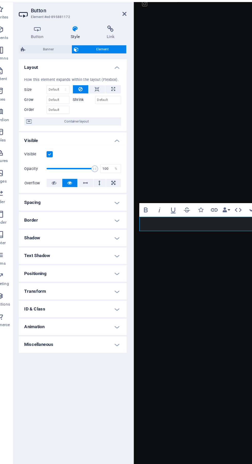
click at [101, 178] on h4 "Border" at bounding box center [65, 177] width 81 height 12
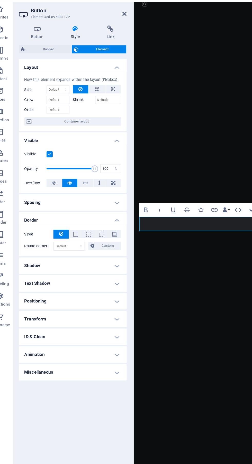
click at [100, 177] on h4 "Border" at bounding box center [65, 175] width 81 height 9
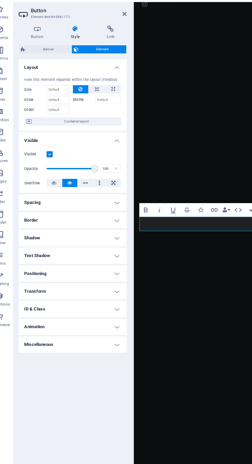
click at [99, 190] on h4 "Shadow" at bounding box center [65, 190] width 81 height 12
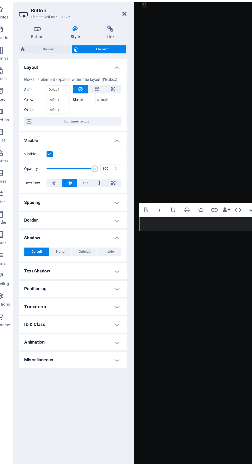
click at [100, 197] on button "Inside" at bounding box center [92, 200] width 17 height 6
type input "2"
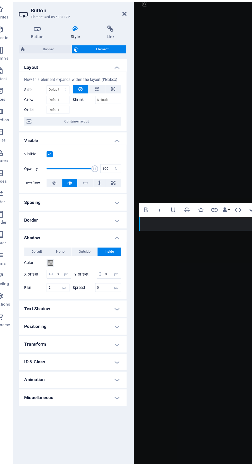
click at [102, 192] on h4 "Shadow" at bounding box center [65, 188] width 81 height 9
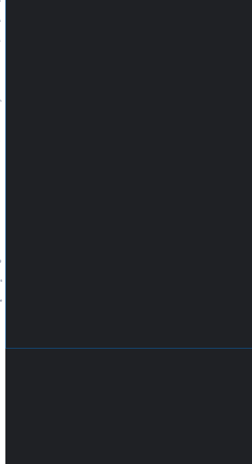
scroll to position [47, 0]
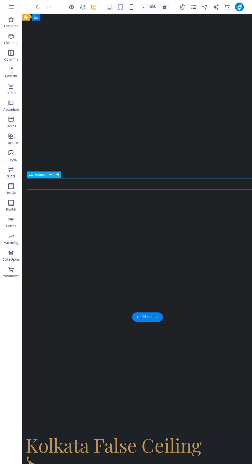
click at [48, 161] on icon at bounding box center [46, 161] width 3 height 5
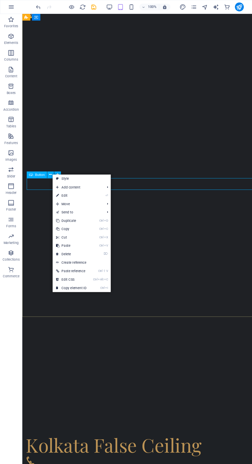
click at [81, 180] on link "⏎ Edit" at bounding box center [66, 181] width 34 height 8
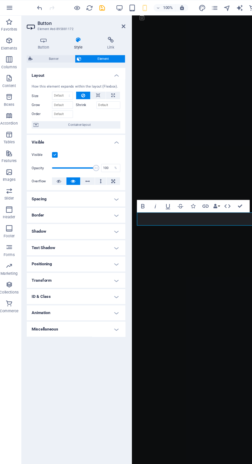
scroll to position [48, 0]
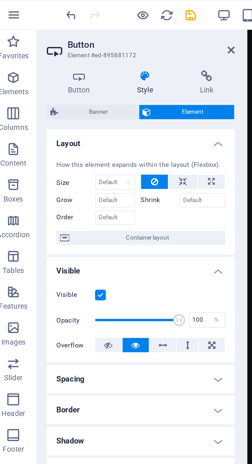
click at [40, 34] on icon at bounding box center [39, 32] width 28 height 5
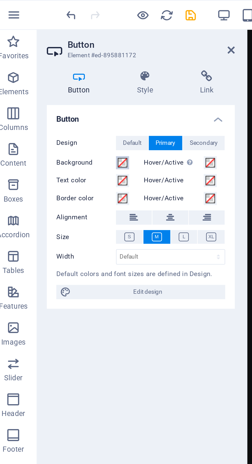
click at [58, 70] on span at bounding box center [57, 70] width 4 height 4
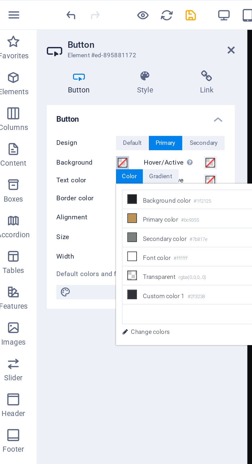
click at [59, 69] on span at bounding box center [57, 70] width 4 height 4
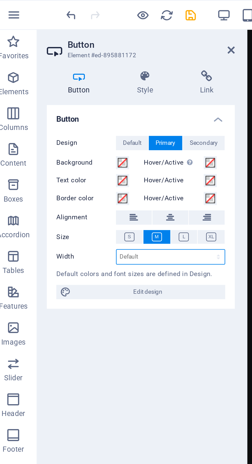
click at [87, 111] on select "Default px rem % em vh vw" at bounding box center [78, 111] width 46 height 6
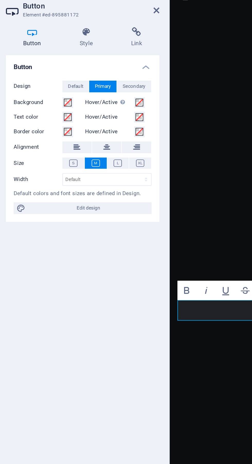
click at [70, 35] on icon at bounding box center [66, 32] width 25 height 5
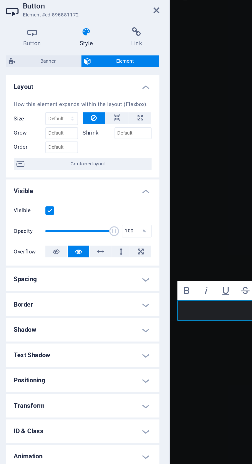
click at [42, 35] on icon at bounding box center [39, 32] width 28 height 5
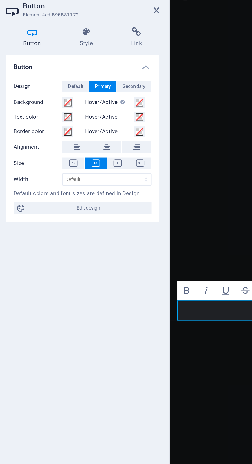
click at [80, 126] on span "Edit design" at bounding box center [67, 126] width 63 height 6
select select "ease-in-out"
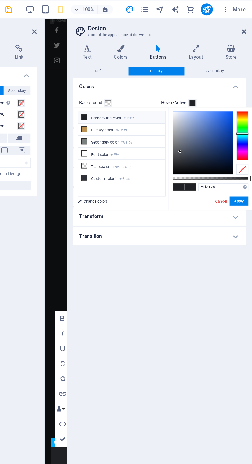
click at [211, 70] on span at bounding box center [211, 70] width 4 height 4
type input "#0055ff"
click at [244, 134] on button "Apply" at bounding box center [242, 137] width 13 height 6
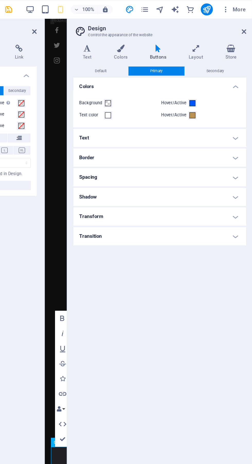
click at [110, 201] on div at bounding box center [110, 234] width 1 height 443
click at [246, 22] on icon at bounding box center [246, 22] width 3 height 4
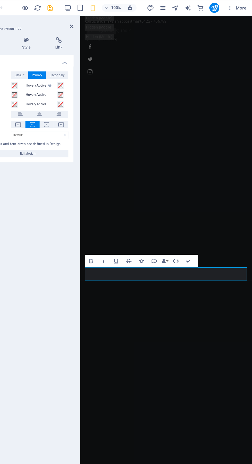
scroll to position [0, 0]
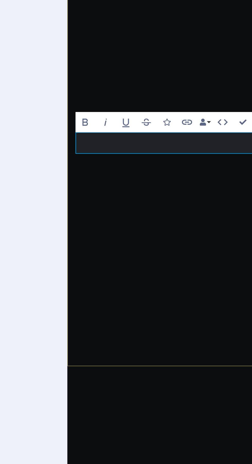
click at [86, 243] on link "Call now" at bounding box center [83, 248] width 24 height 11
click at [87, 243] on link "Call now" at bounding box center [83, 248] width 24 height 11
click at [120, 243] on div "Call now" at bounding box center [137, 248] width 133 height 11
click at [142, 207] on div "Transform Your Space" at bounding box center [137, 214] width 133 height 15
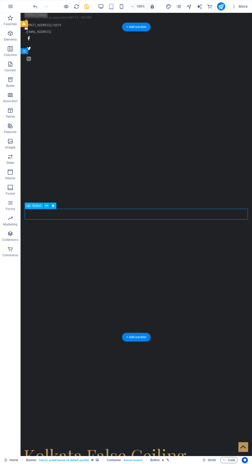
click at [224, 30] on div "[EMAIL_ADDRESS]" at bounding box center [134, 32] width 217 height 5
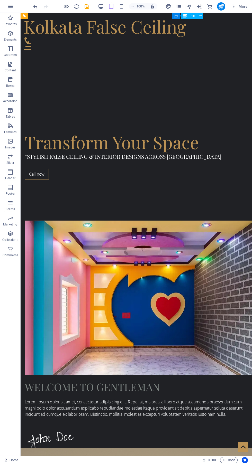
scroll to position [361, 0]
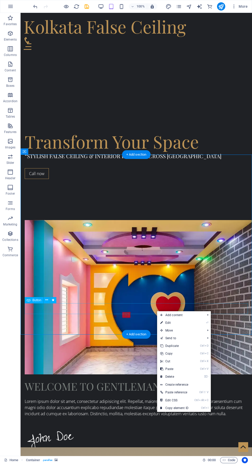
click at [186, 319] on span "Add content" at bounding box center [180, 315] width 46 height 8
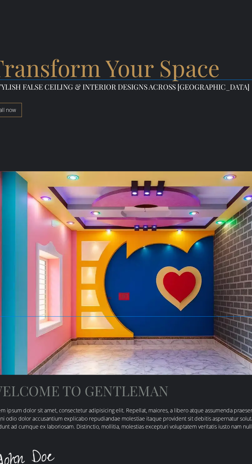
scroll to position [366, 0]
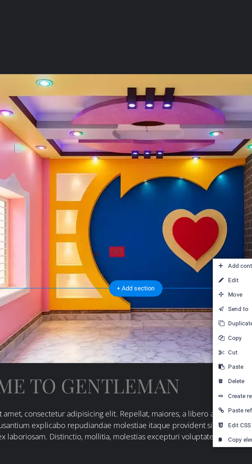
click at [190, 326] on link "⏎ Edit" at bounding box center [194, 326] width 34 height 8
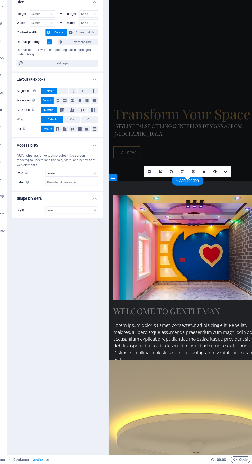
scroll to position [0, 0]
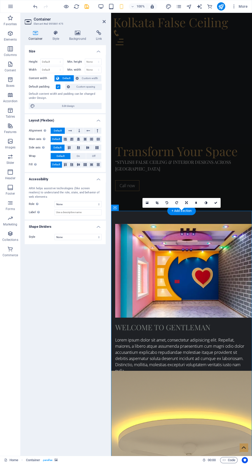
click at [77, 34] on icon at bounding box center [77, 32] width 25 height 5
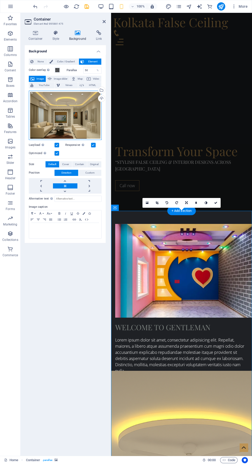
click at [80, 118] on div "Drag files here, click to choose files or select files from Files or our free s…" at bounding box center [65, 115] width 73 height 49
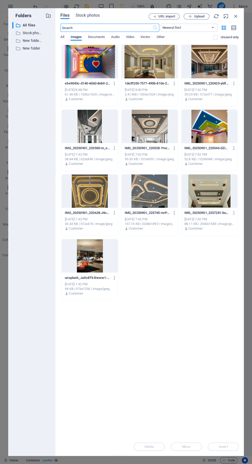
scroll to position [455, 0]
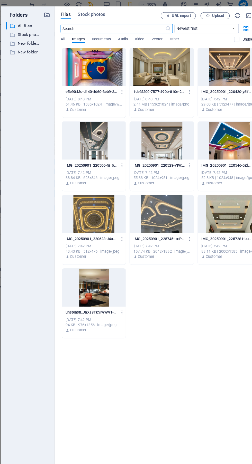
click at [198, 15] on span "Upload" at bounding box center [199, 16] width 11 height 3
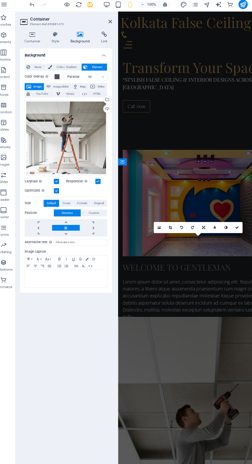
scroll to position [366, 0]
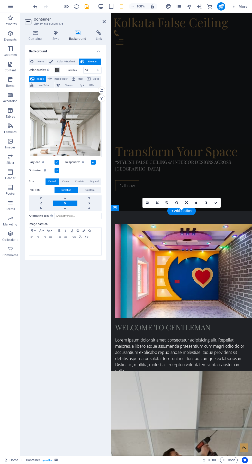
click at [230, 322] on div "WELCOME TO GENTLEMAN" at bounding box center [181, 327] width 133 height 11
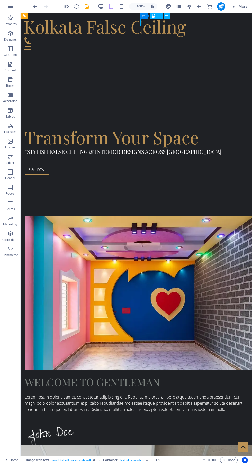
click at [241, 195] on div "WELCOME TO GENTLEMAN Lorem ipsum dolor sit amet, consectetur adipisicing elit. …" at bounding box center [136, 354] width 231 height 319
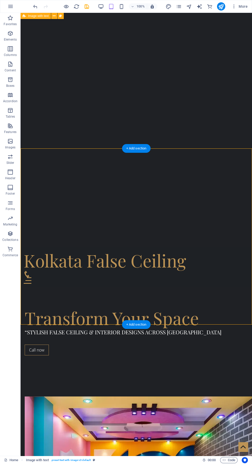
scroll to position [190, 0]
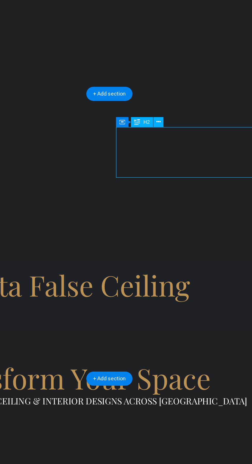
click at [168, 167] on button at bounding box center [166, 169] width 6 height 6
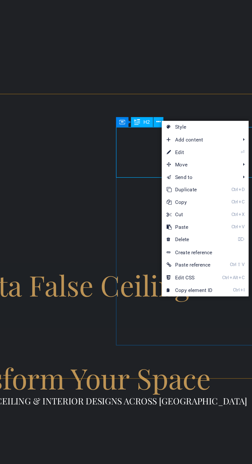
click at [192, 187] on link "⏎ Edit" at bounding box center [186, 188] width 34 height 8
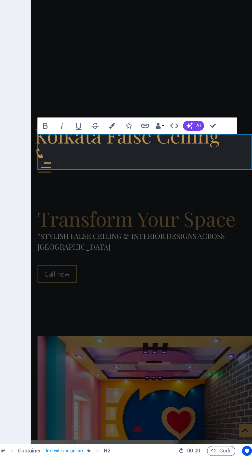
scroll to position [0, 0]
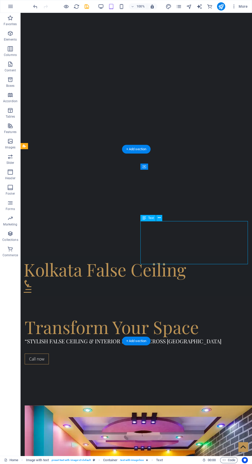
scroll to position [191, 0]
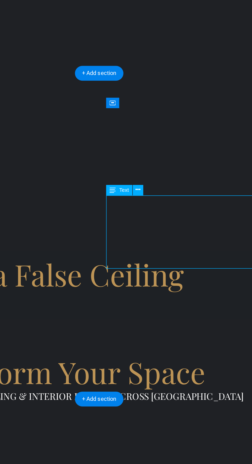
click at [159, 218] on icon at bounding box center [159, 217] width 3 height 5
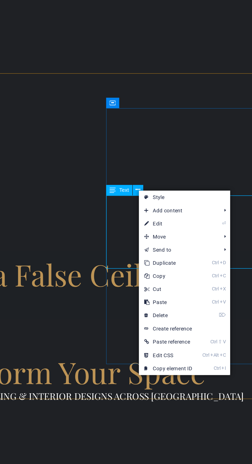
click at [185, 236] on link "⏎ Edit" at bounding box center [177, 238] width 34 height 8
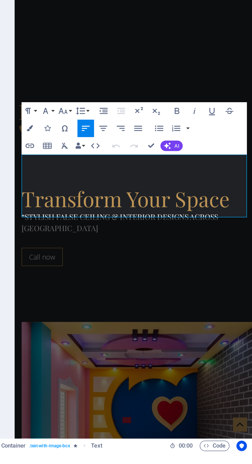
click at [87, 185] on p "Lorem ipsum dolor sit amet, consectetur adipisicing elit. Repellat, maiores, a …" at bounding box center [84, 203] width 133 height 37
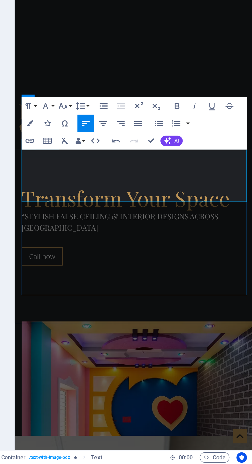
scroll to position [201, 0]
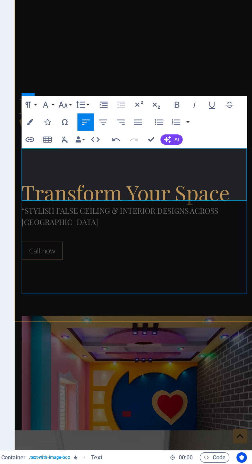
click at [122, 186] on p "Lorem ipsum dolor sit amet, consectetur adipisicing elit. Repellat, maiores, a …" at bounding box center [84, 201] width 133 height 31
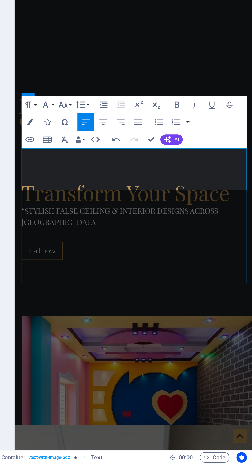
click at [120, 242] on div at bounding box center [84, 244] width 133 height 4
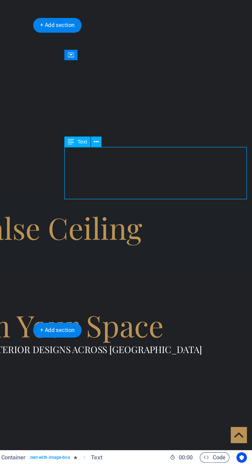
scroll to position [133, 0]
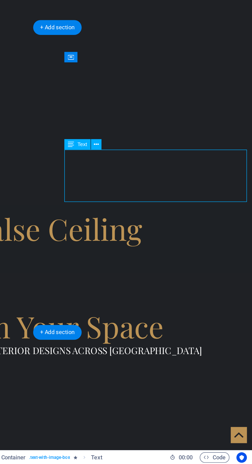
click at [159, 276] on icon at bounding box center [159, 275] width 3 height 5
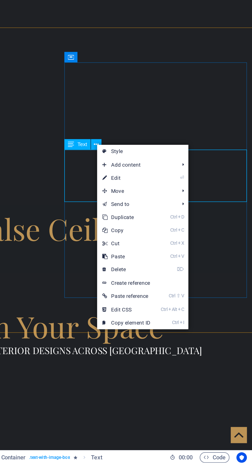
click at [184, 296] on link "⏎ Edit" at bounding box center [177, 296] width 34 height 8
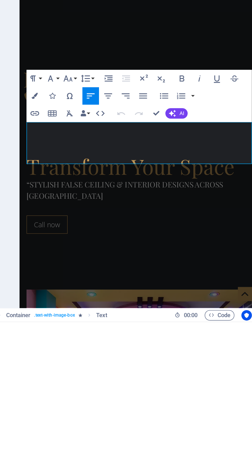
click at [142, 112] on p "Lorem ipsum dolor sit amet, consectetur adipisicing elit. Repellat, maiores, a …" at bounding box center [89, 124] width 133 height 25
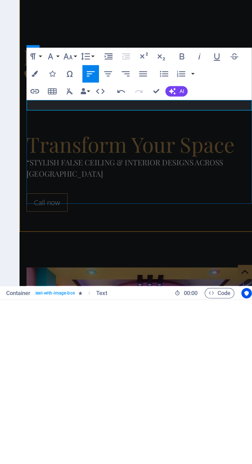
scroll to position [146, 0]
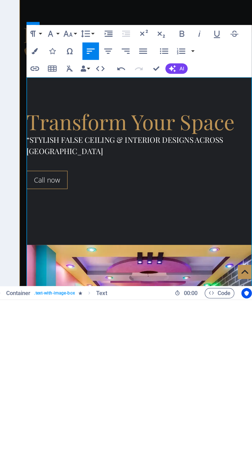
click at [205, 328] on span "AI" at bounding box center [206, 327] width 3 height 3
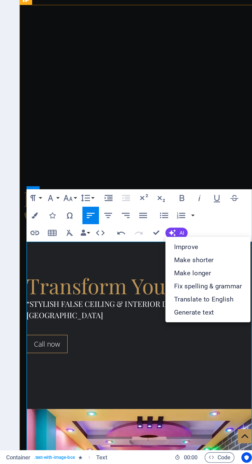
click at [214, 337] on link "Improve" at bounding box center [222, 336] width 50 height 8
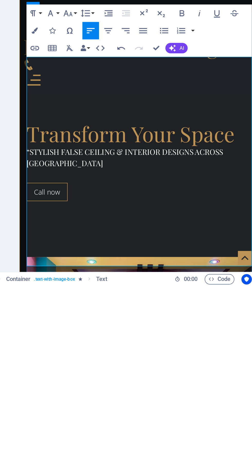
scroll to position [120, 0]
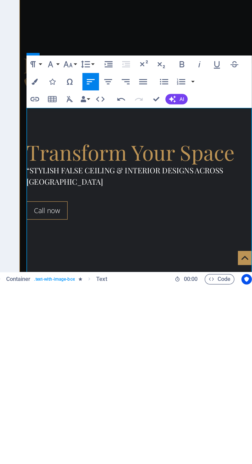
click at [207, 353] on span "AI" at bounding box center [206, 354] width 3 height 3
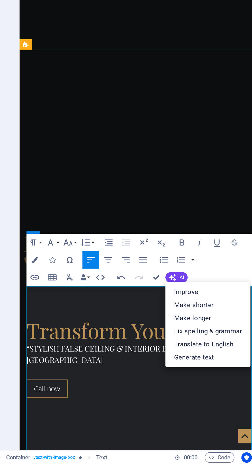
click at [219, 360] on link "Improve" at bounding box center [222, 363] width 50 height 8
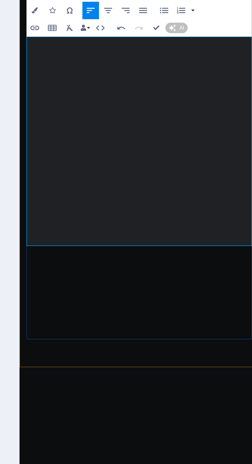
scroll to position [365, 0]
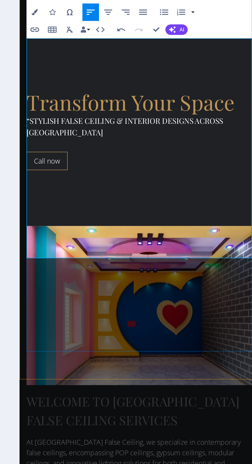
click at [206, 109] on span "AI" at bounding box center [206, 109] width 3 height 3
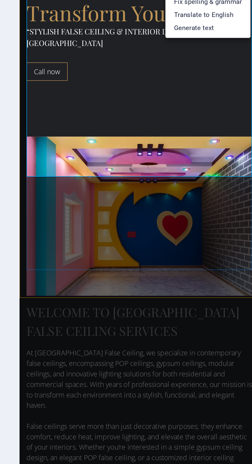
scroll to position [418, 0]
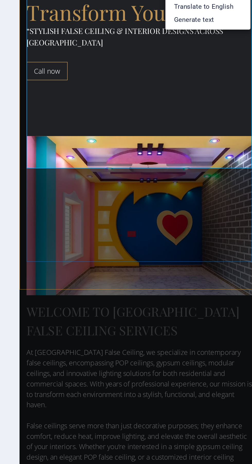
click at [68, 291] on figure at bounding box center [90, 308] width 134 height 35
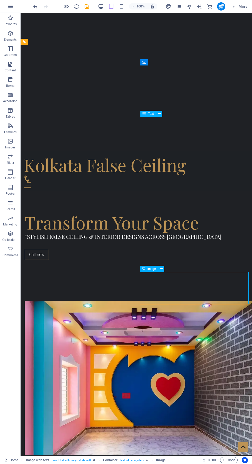
scroll to position [298, 0]
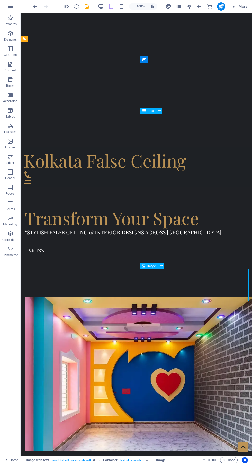
click at [88, 297] on figure at bounding box center [136, 374] width 223 height 154
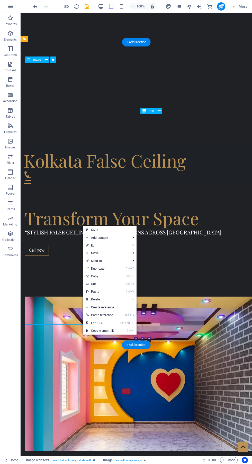
click at [91, 297] on figure at bounding box center [136, 374] width 223 height 154
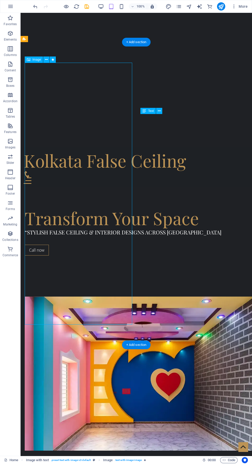
click at [88, 297] on figure at bounding box center [136, 374] width 223 height 154
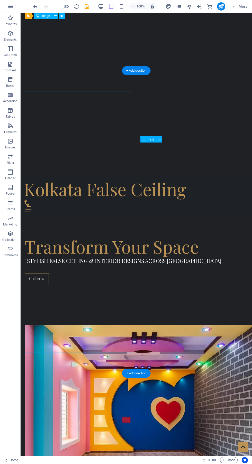
scroll to position [263, 0]
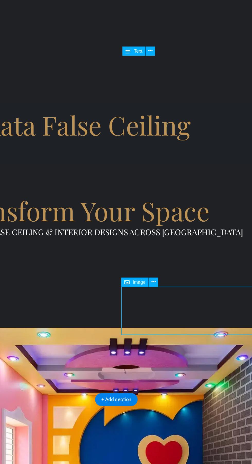
click at [159, 303] on button at bounding box center [161, 301] width 6 height 6
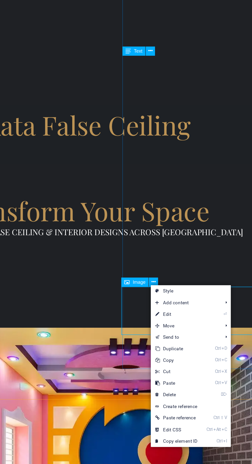
click at [19, 182] on figure at bounding box center [59, 249] width 223 height 154
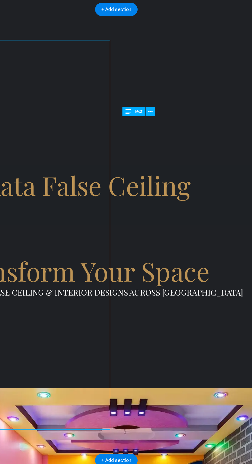
scroll to position [0, 0]
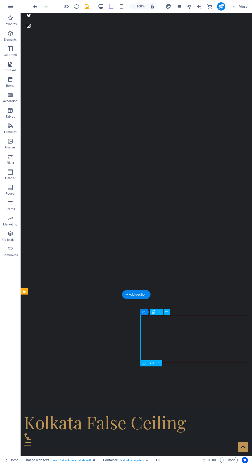
scroll to position [34, 0]
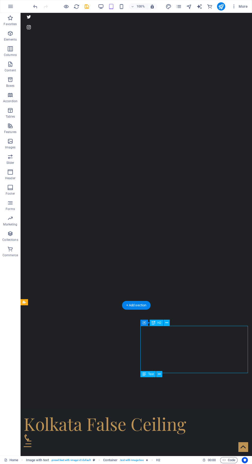
click at [221, 5] on icon "publish" at bounding box center [221, 7] width 6 height 6
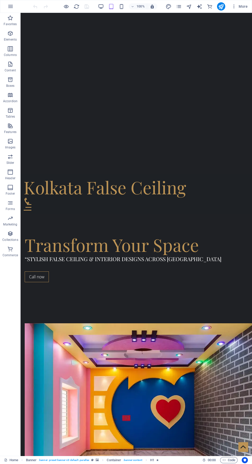
scroll to position [273, 0]
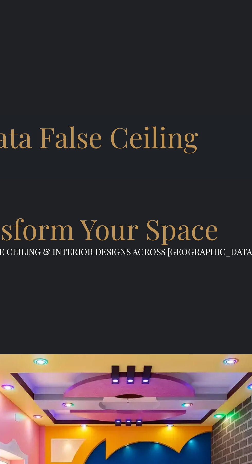
click at [104, 363] on div "At [GEOGRAPHIC_DATA] False Ceiling, we specialize in contemporary false ceiling…" at bounding box center [49, 412] width 223 height 99
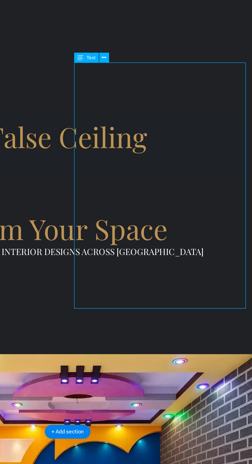
scroll to position [0, 0]
click at [161, 133] on button at bounding box center [159, 136] width 6 height 6
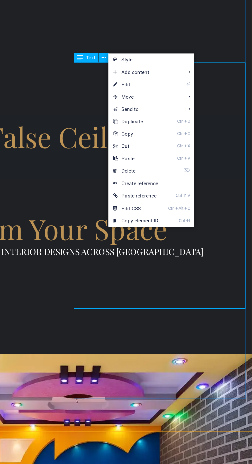
click at [181, 151] on link "⏎ Edit" at bounding box center [179, 153] width 34 height 8
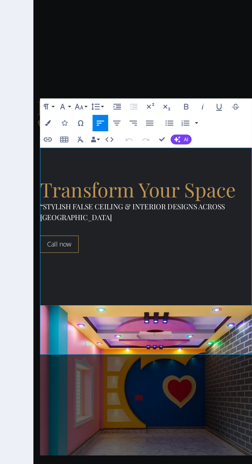
click at [191, 179] on icon "button" at bounding box center [194, 181] width 6 height 6
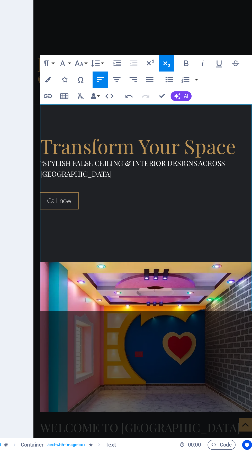
scroll to position [232, 0]
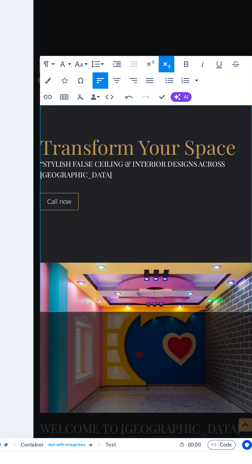
click at [184, 221] on icon "button" at bounding box center [184, 222] width 5 height 4
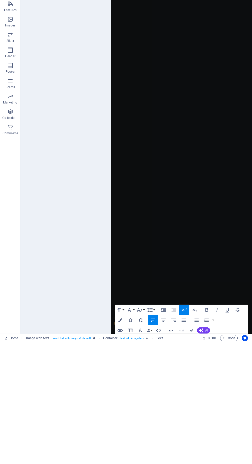
scroll to position [0, 0]
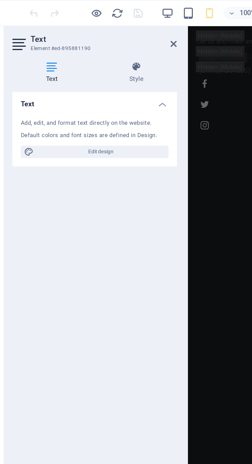
click at [88, 73] on span "Edit design" at bounding box center [67, 75] width 63 height 6
select select "ease-in-out"
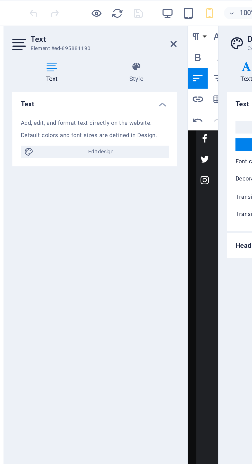
click at [88, 74] on span "Edit design" at bounding box center [67, 75] width 63 height 6
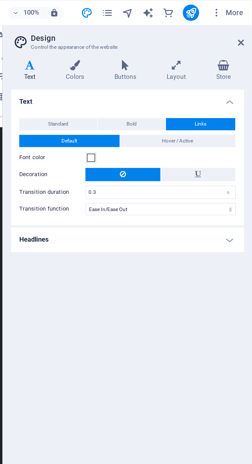
click at [240, 124] on h4 "Headlines" at bounding box center [188, 121] width 117 height 12
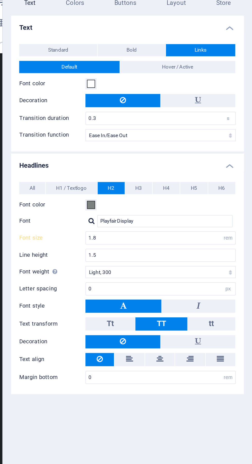
click at [196, 131] on span "H3" at bounding box center [194, 132] width 3 height 6
click at [209, 134] on span "H4" at bounding box center [208, 132] width 3 height 6
click at [240, 50] on h4 "Text" at bounding box center [188, 49] width 117 height 9
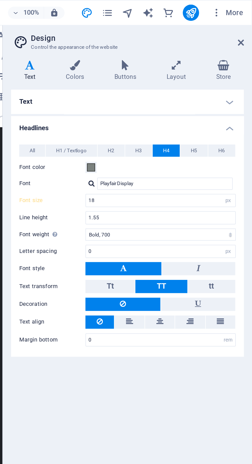
click at [246, 20] on icon at bounding box center [246, 22] width 3 height 4
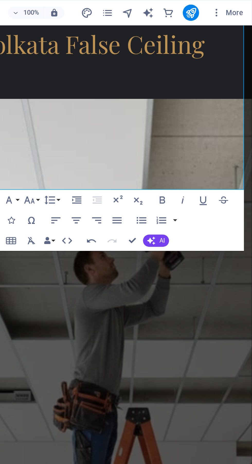
scroll to position [513, 0]
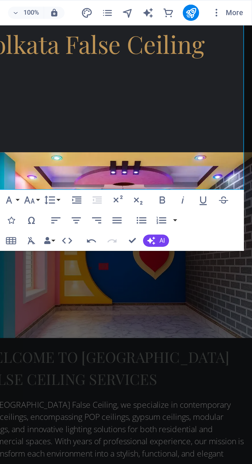
click at [90, 214] on p "​ ​ At [GEOGRAPHIC_DATA] False Ceiling, we specialize in contemporary false cei…" at bounding box center [43, 285] width 133 height 142
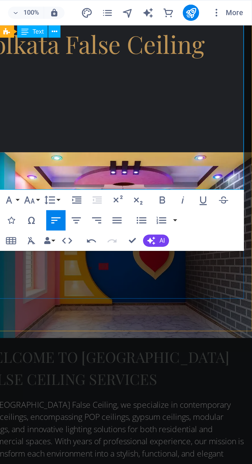
click at [91, 391] on div "FOLLOW US ON" at bounding box center [43, 394] width 133 height 7
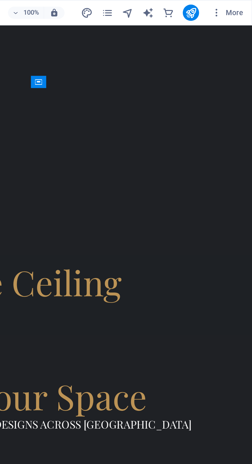
scroll to position [317, 0]
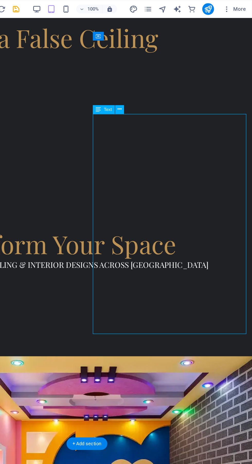
scroll to position [330, 0]
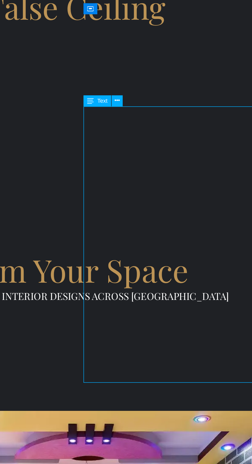
click at [161, 78] on button at bounding box center [159, 79] width 6 height 6
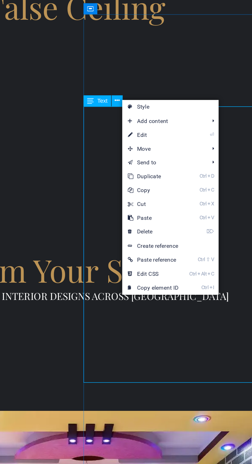
click at [189, 98] on link "⏎ Edit" at bounding box center [179, 98] width 34 height 8
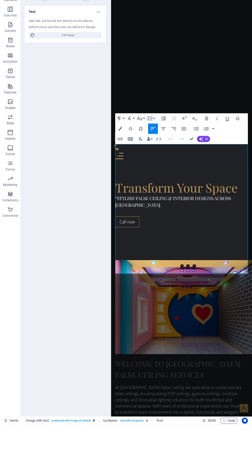
scroll to position [268, 0]
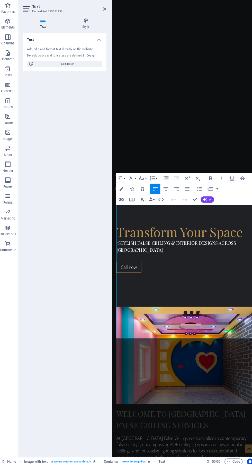
click at [96, 74] on span "Edit design" at bounding box center [67, 75] width 63 height 6
select select "px"
select select "700"
select select "px"
select select "rem"
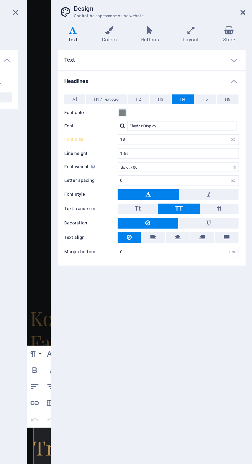
click at [225, 76] on button "H5" at bounding box center [223, 76] width 14 height 6
click at [237, 76] on span "H6" at bounding box center [236, 76] width 3 height 6
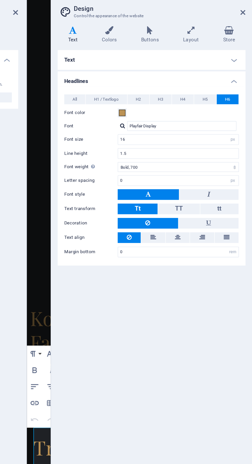
click at [246, 22] on icon at bounding box center [246, 22] width 3 height 4
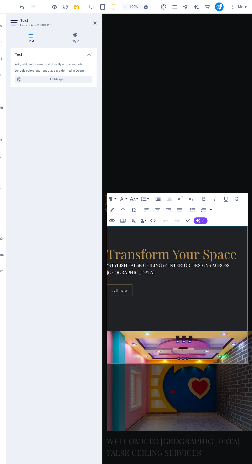
scroll to position [0, 0]
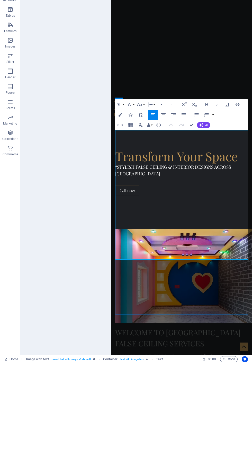
click at [212, 229] on figure at bounding box center [181, 276] width 133 height 94
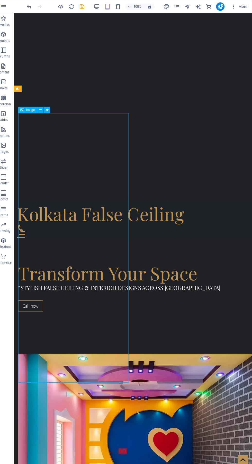
scroll to position [253, 0]
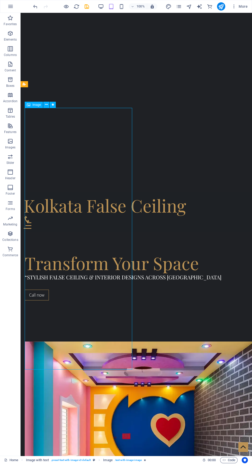
click at [101, 342] on figure at bounding box center [136, 419] width 223 height 154
click at [118, 364] on figure at bounding box center [136, 419] width 223 height 154
click at [93, 342] on figure at bounding box center [136, 419] width 223 height 154
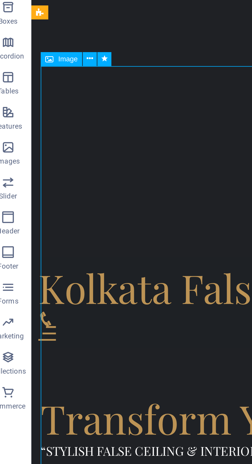
click at [47, 103] on icon at bounding box center [46, 102] width 3 height 5
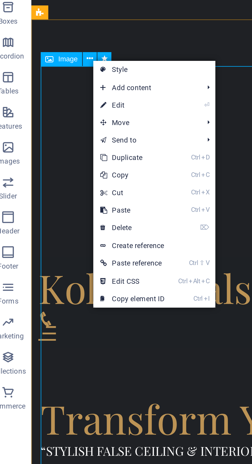
click at [74, 147] on link "Ctrl D Duplicate" at bounding box center [65, 146] width 34 height 8
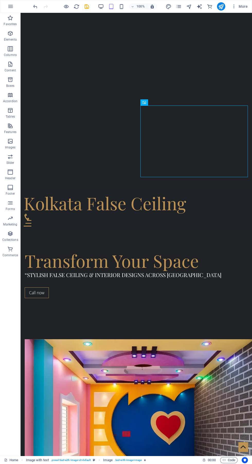
click at [234, 6] on icon "button" at bounding box center [233, 6] width 5 height 5
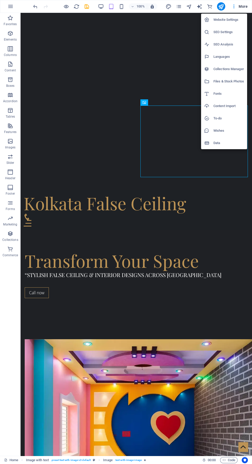
click at [223, 6] on div at bounding box center [126, 232] width 252 height 464
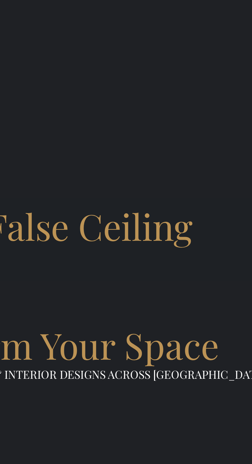
scroll to position [252, 0]
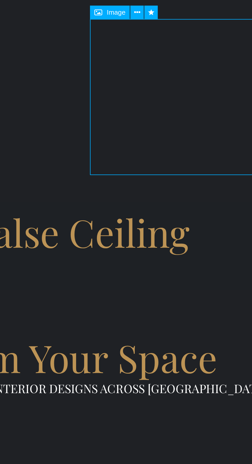
click at [161, 107] on icon at bounding box center [162, 104] width 3 height 5
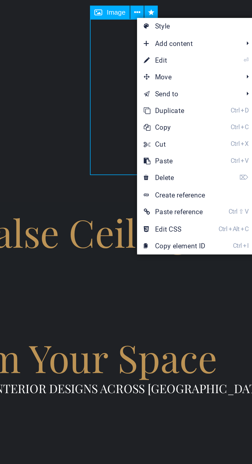
click at [189, 181] on link "⌦ Delete" at bounding box center [179, 181] width 34 height 8
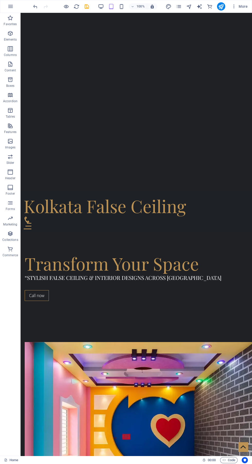
click at [100, 342] on figure at bounding box center [136, 419] width 223 height 154
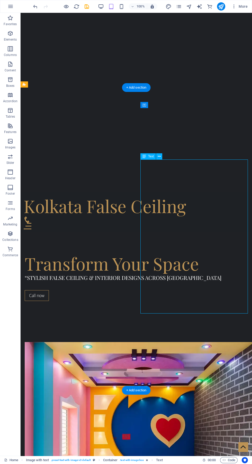
click at [94, 342] on figure at bounding box center [136, 419] width 223 height 154
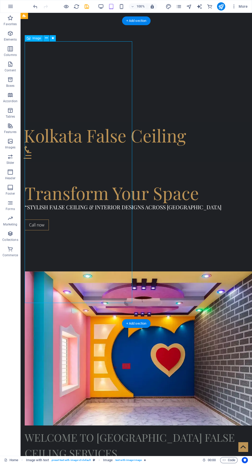
scroll to position [324, 0]
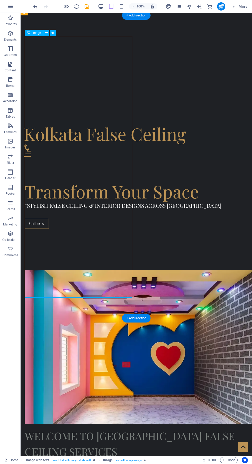
click at [77, 270] on figure at bounding box center [136, 347] width 223 height 154
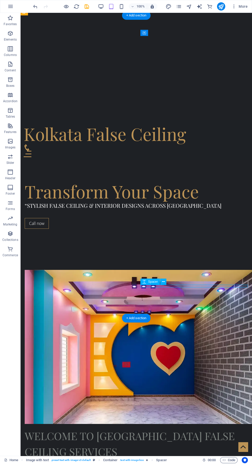
click at [98, 271] on figure at bounding box center [136, 347] width 223 height 154
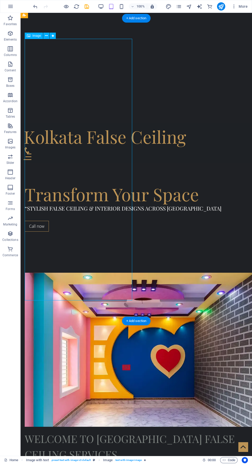
scroll to position [323, 0]
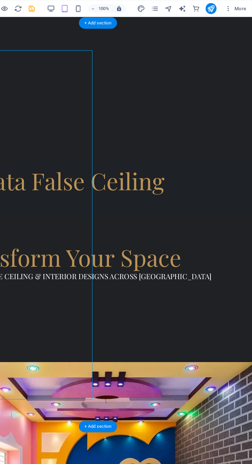
click at [152, 434] on div "Welcome to [GEOGRAPHIC_DATA] False Ceiling Services" at bounding box center [59, 449] width 223 height 31
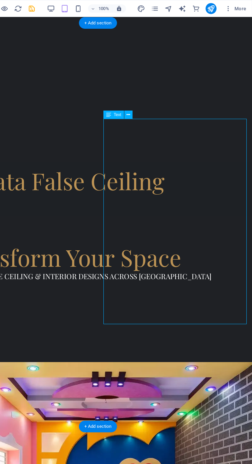
click at [34, 276] on figure at bounding box center [59, 353] width 223 height 154
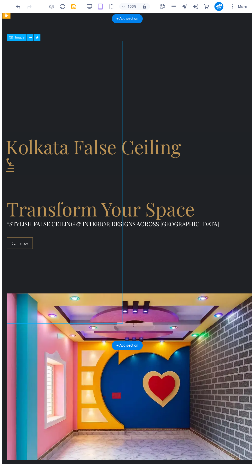
scroll to position [0, 0]
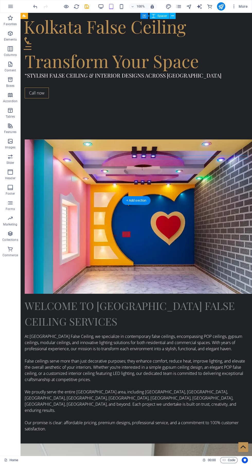
scroll to position [435, 0]
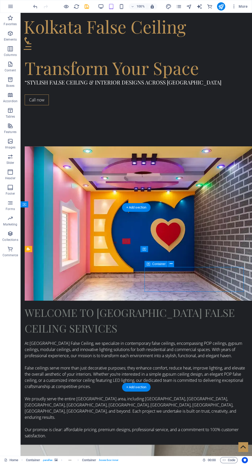
scroll to position [438, 0]
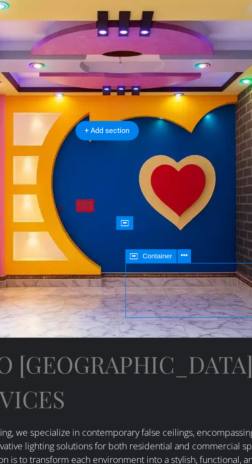
click at [171, 259] on icon at bounding box center [171, 260] width 3 height 5
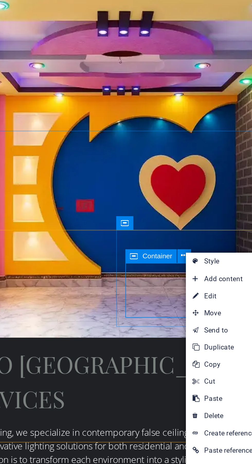
click at [189, 279] on link "⏎ Edit" at bounding box center [189, 279] width 34 height 8
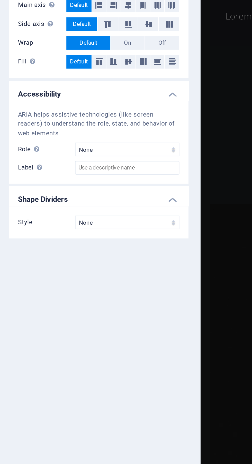
scroll to position [1394, 0]
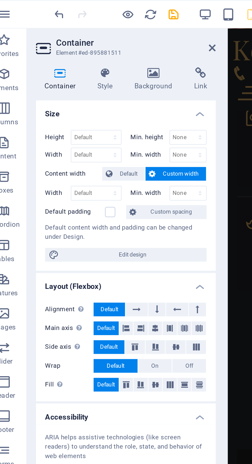
click at [56, 34] on icon at bounding box center [56, 32] width 15 height 5
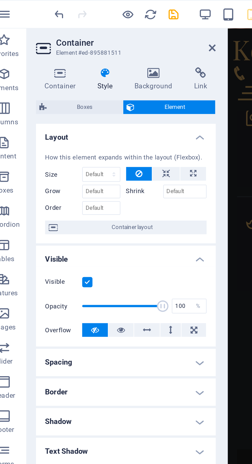
click at [76, 35] on icon at bounding box center [77, 32] width 25 height 5
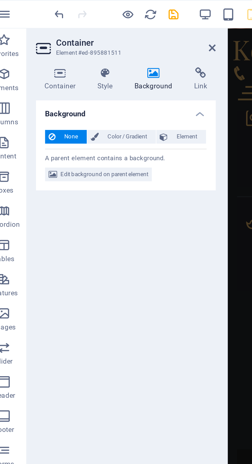
click at [105, 20] on icon at bounding box center [103, 22] width 3 height 4
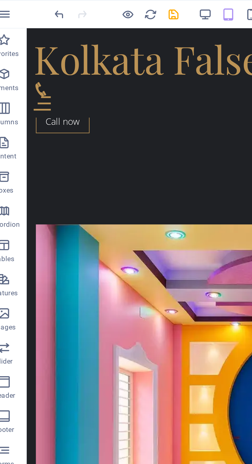
scroll to position [482, 0]
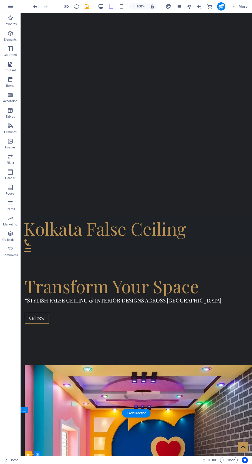
scroll to position [230, 0]
click at [76, 365] on figure at bounding box center [136, 442] width 223 height 154
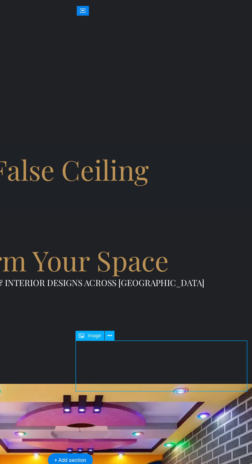
scroll to position [0, 0]
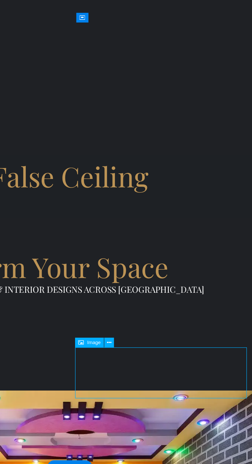
click at [163, 337] on button at bounding box center [161, 335] width 6 height 6
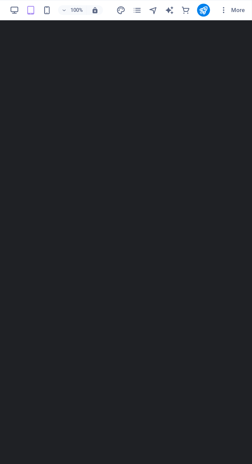
click at [220, 5] on icon "publish" at bounding box center [221, 7] width 6 height 6
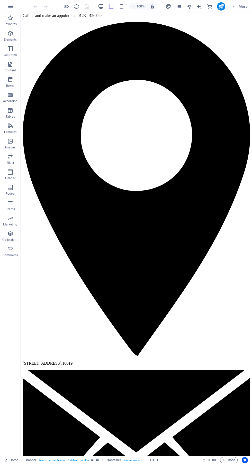
scroll to position [246, 0]
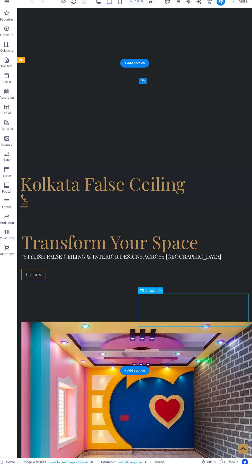
scroll to position [0, 0]
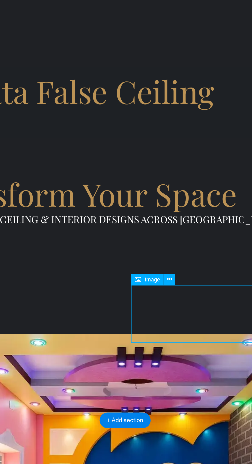
click at [162, 289] on icon at bounding box center [161, 290] width 3 height 5
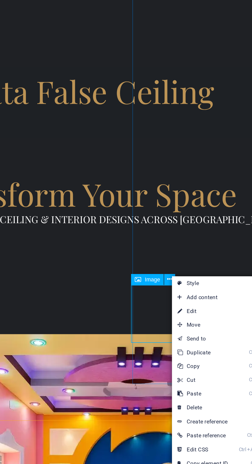
click at [181, 362] on link "⌦ Delete" at bounding box center [179, 363] width 34 height 8
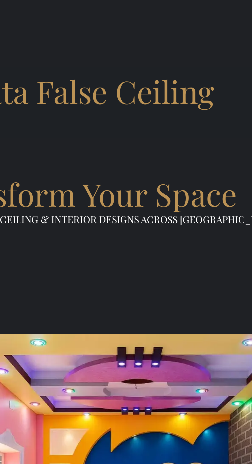
click at [73, 432] on figure at bounding box center [34, 437] width 223 height 10
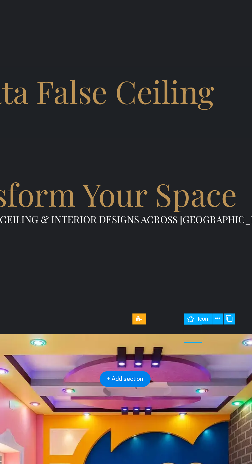
scroll to position [272, 0]
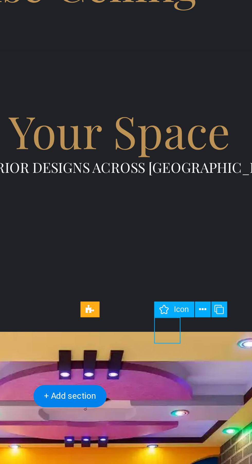
click at [187, 313] on icon at bounding box center [187, 313] width 3 height 5
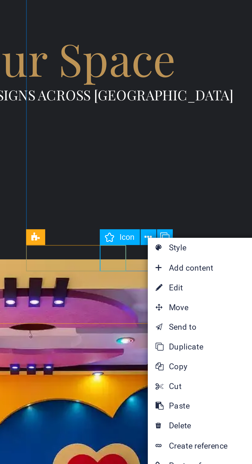
click at [208, 388] on link "⌦ Delete" at bounding box center [205, 387] width 34 height 8
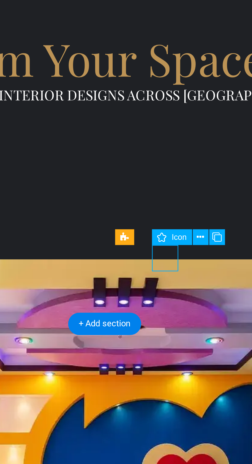
click at [171, 315] on button at bounding box center [174, 313] width 6 height 6
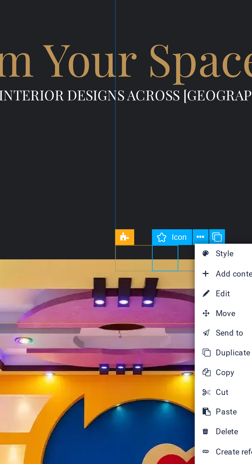
click at [185, 390] on link "⌦ Delete" at bounding box center [188, 390] width 34 height 8
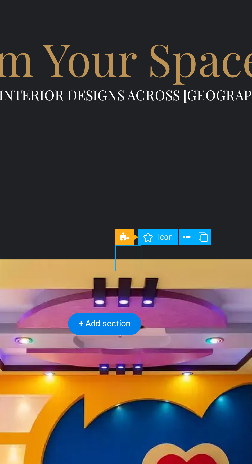
click at [169, 313] on icon at bounding box center [168, 313] width 3 height 5
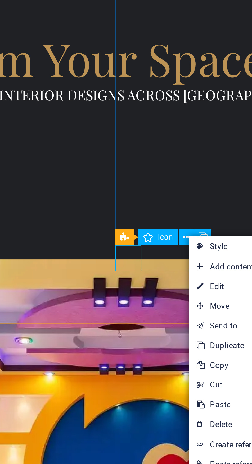
click at [186, 386] on link "⌦ Delete" at bounding box center [186, 387] width 34 height 8
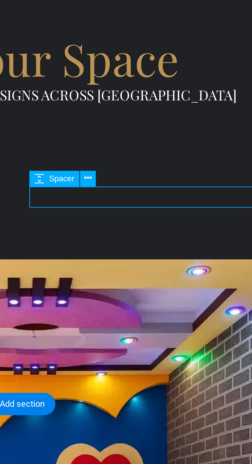
click at [163, 290] on icon at bounding box center [163, 290] width 3 height 5
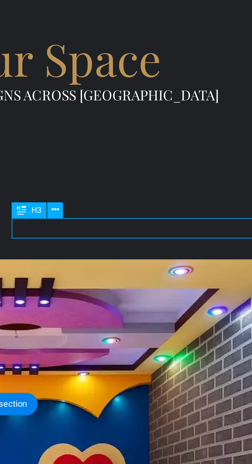
click at [159, 301] on button at bounding box center [157, 303] width 6 height 6
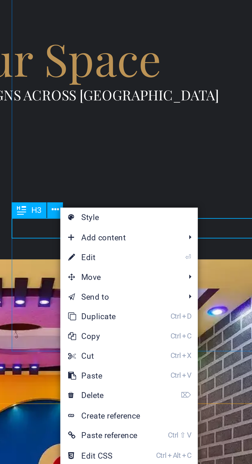
click at [187, 376] on link "⌦ Delete" at bounding box center [176, 375] width 34 height 8
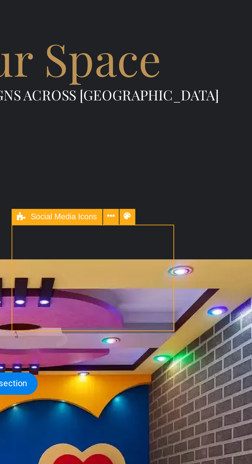
click at [179, 305] on icon at bounding box center [179, 305] width 3 height 5
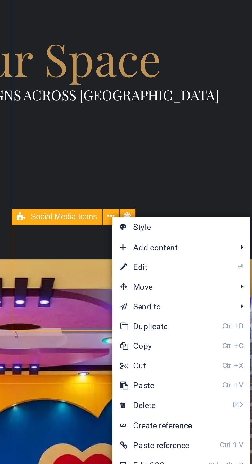
click at [206, 377] on link "⌦ Delete" at bounding box center [197, 379] width 34 height 8
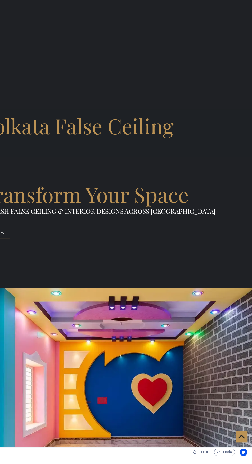
scroll to position [0, 0]
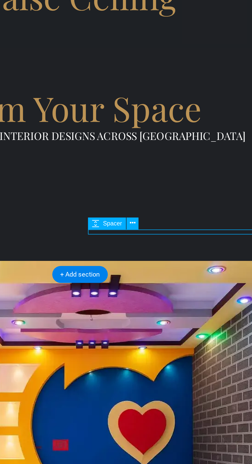
click at [163, 302] on icon at bounding box center [163, 302] width 3 height 5
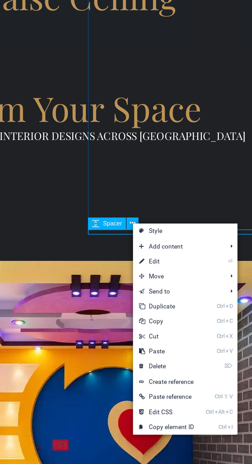
click at [192, 375] on link "⌦ Delete" at bounding box center [180, 376] width 34 height 8
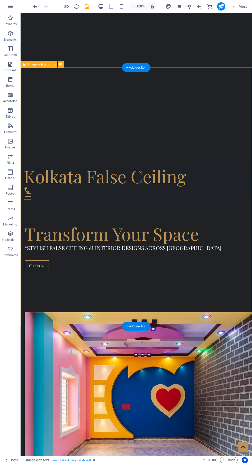
scroll to position [288, 0]
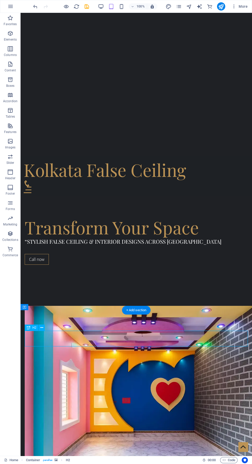
click at [112, 306] on figure at bounding box center [136, 383] width 223 height 154
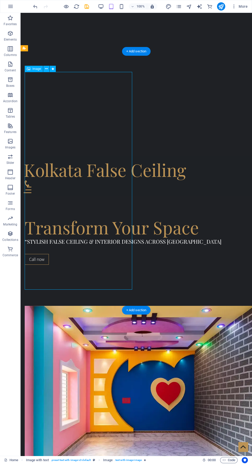
click at [221, 6] on icon "publish" at bounding box center [221, 7] width 6 height 6
